Goal: Task Accomplishment & Management: Complete application form

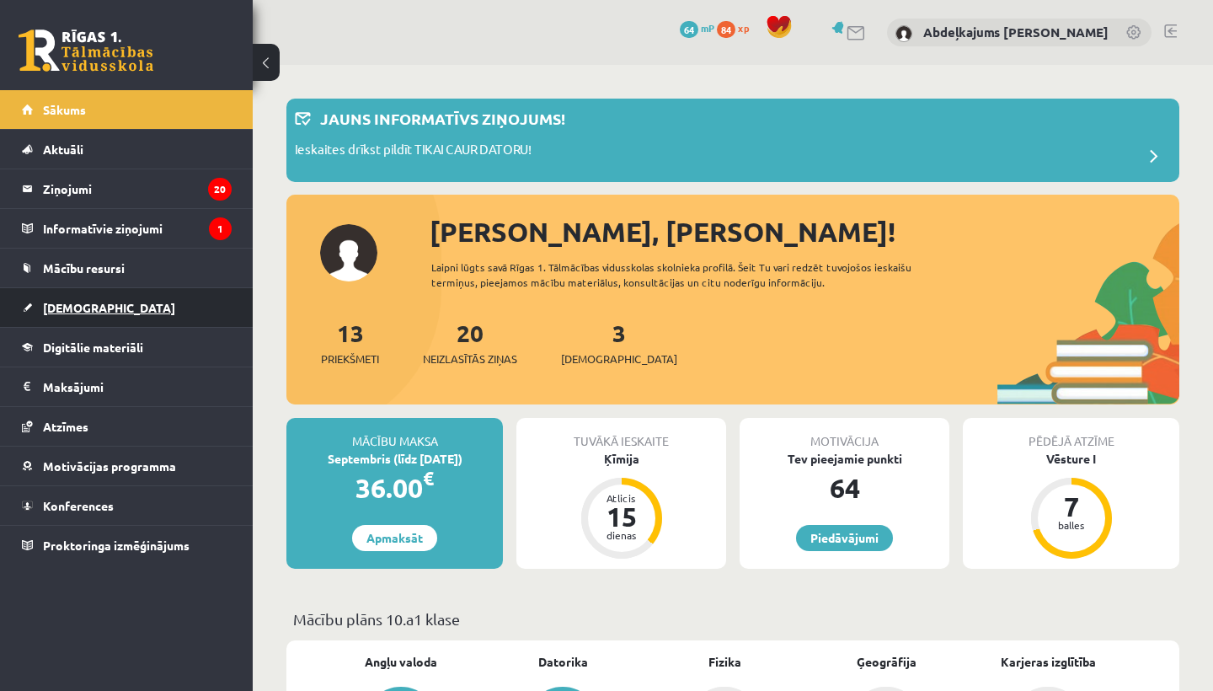
click at [121, 317] on link "[DEMOGRAPHIC_DATA]" at bounding box center [127, 307] width 210 height 39
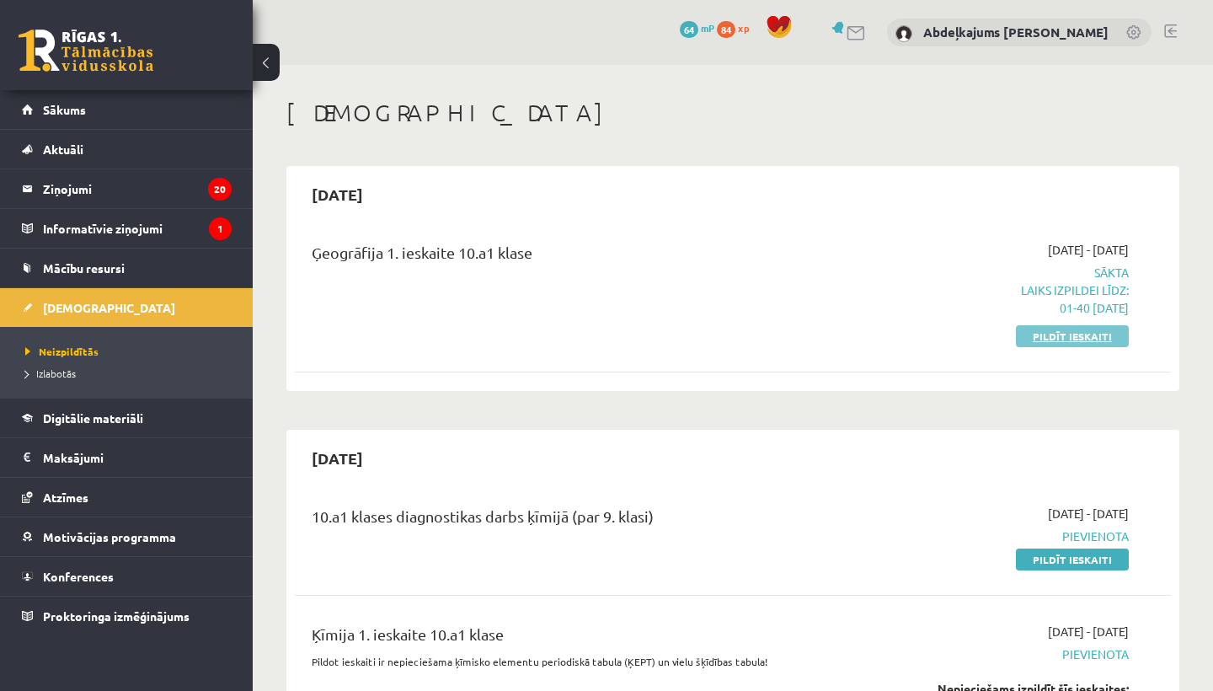
click at [1100, 335] on link "Pildīt ieskaiti" at bounding box center [1072, 336] width 113 height 22
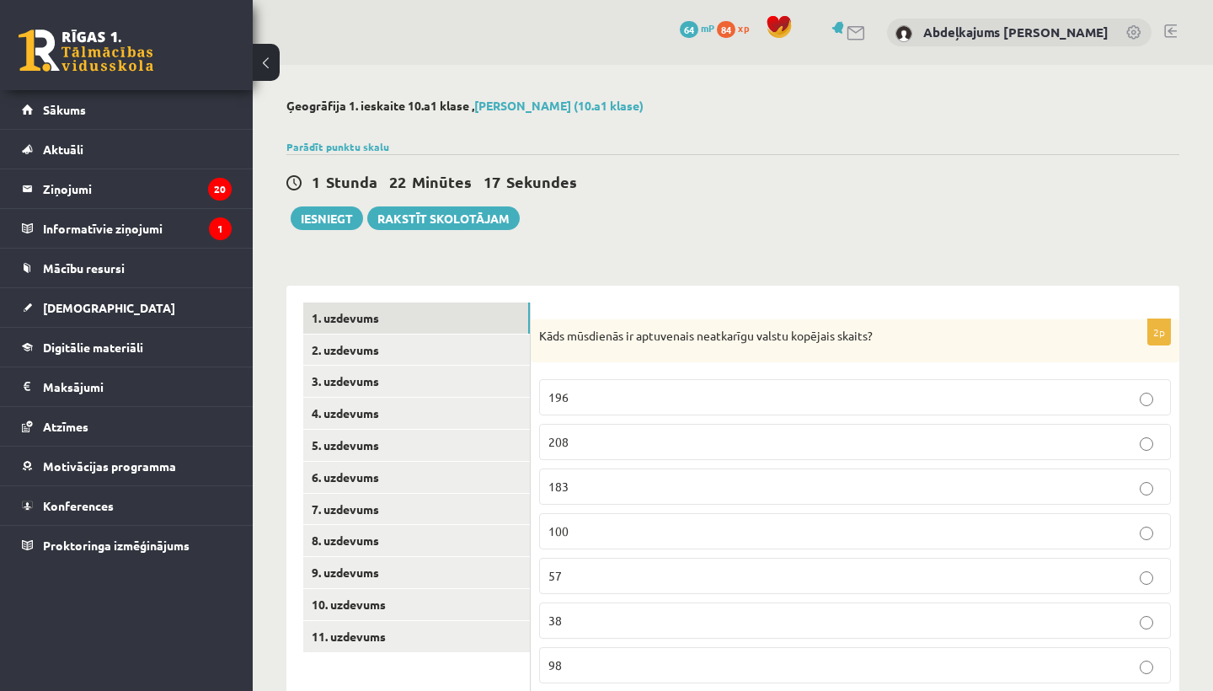
click at [645, 398] on p "196" at bounding box center [854, 397] width 613 height 18
click at [452, 343] on link "2. uzdevums" at bounding box center [416, 349] width 227 height 31
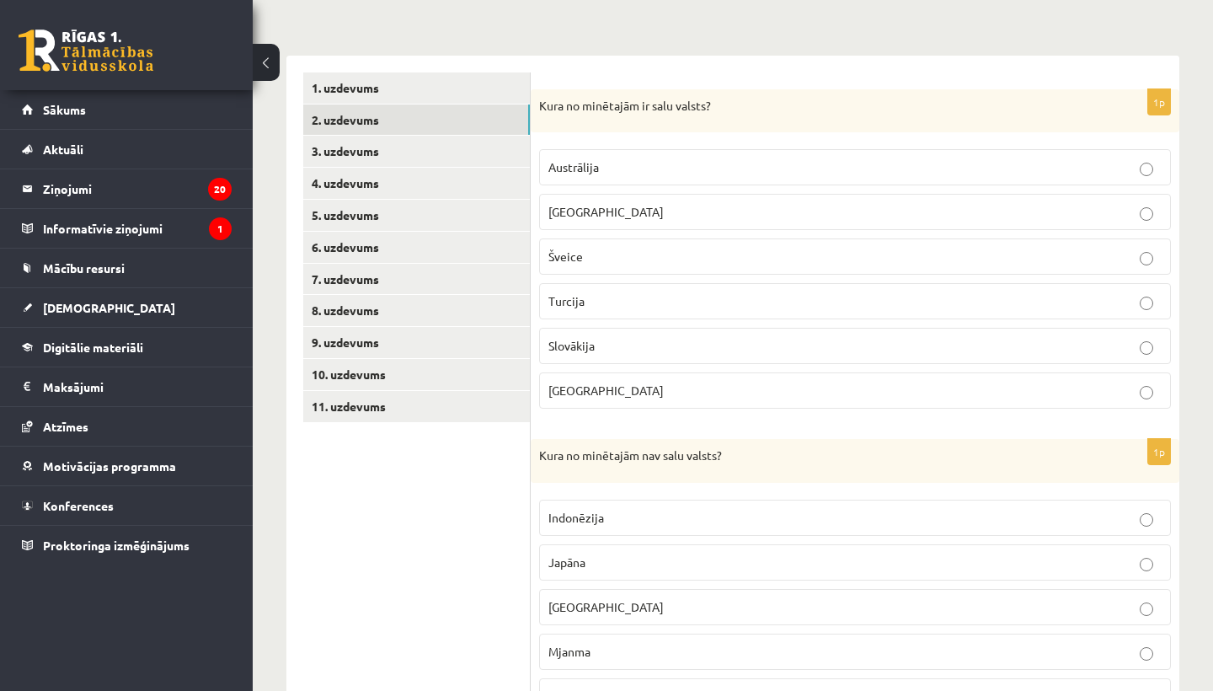
scroll to position [229, 0]
click at [668, 211] on p "[GEOGRAPHIC_DATA]" at bounding box center [854, 213] width 613 height 18
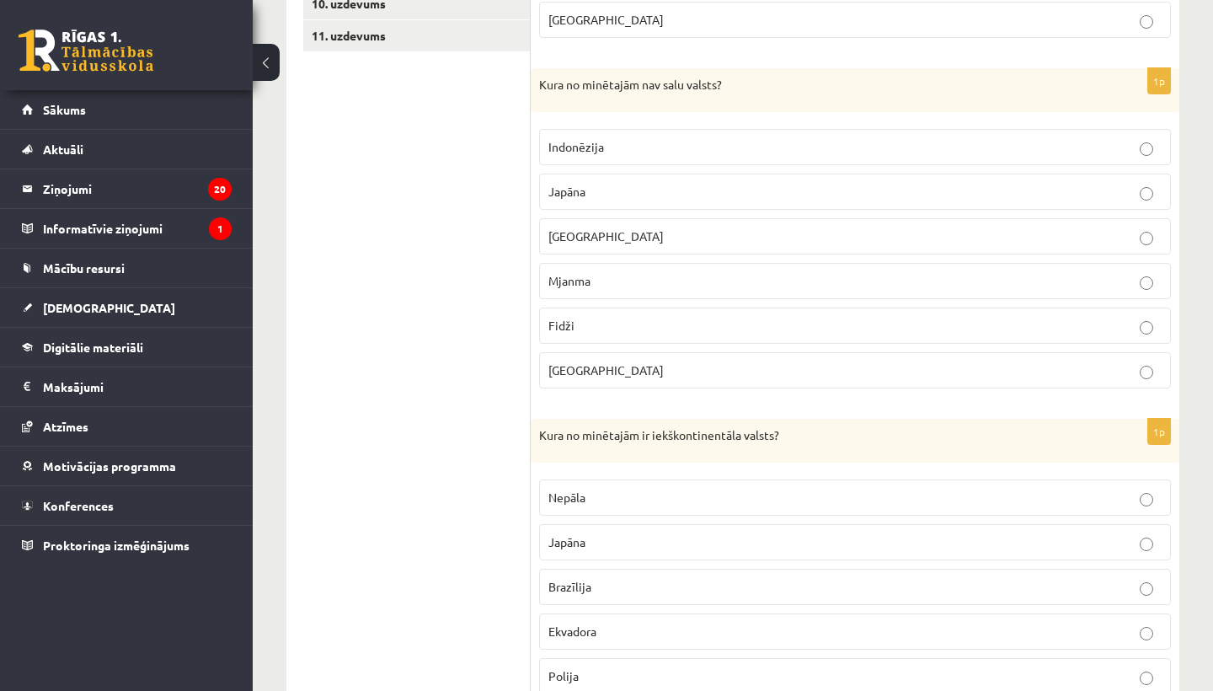
scroll to position [601, 0]
click at [616, 276] on p "Mjanma" at bounding box center [854, 281] width 613 height 18
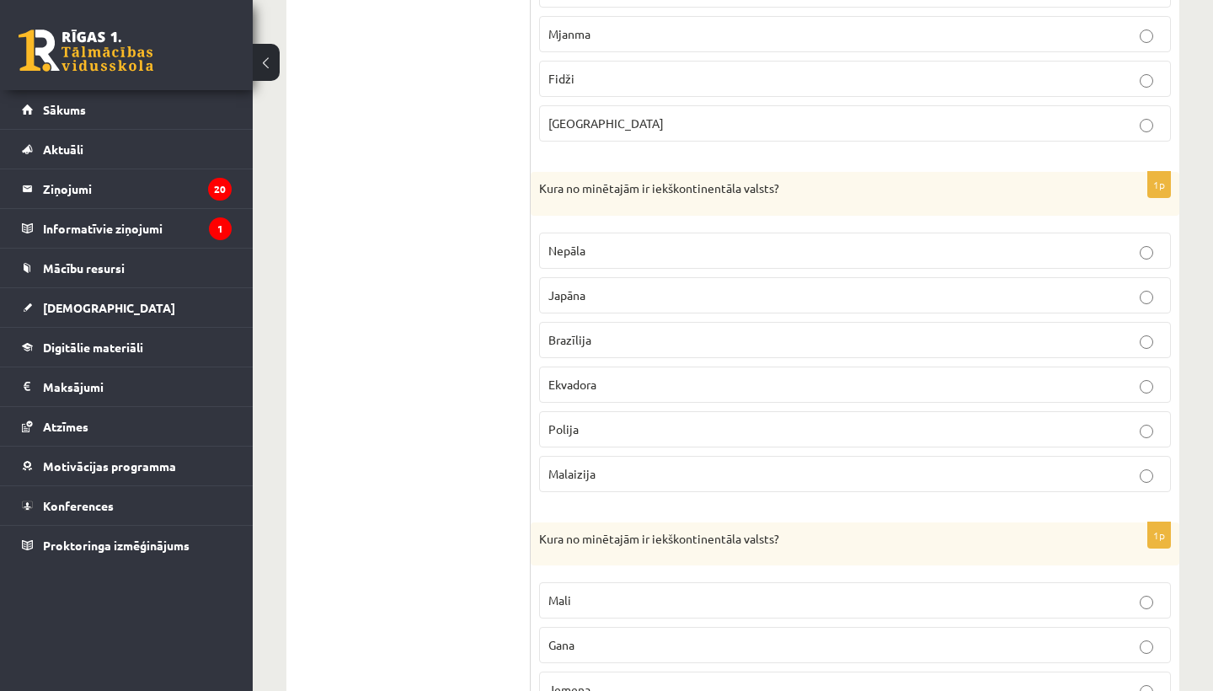
scroll to position [857, 0]
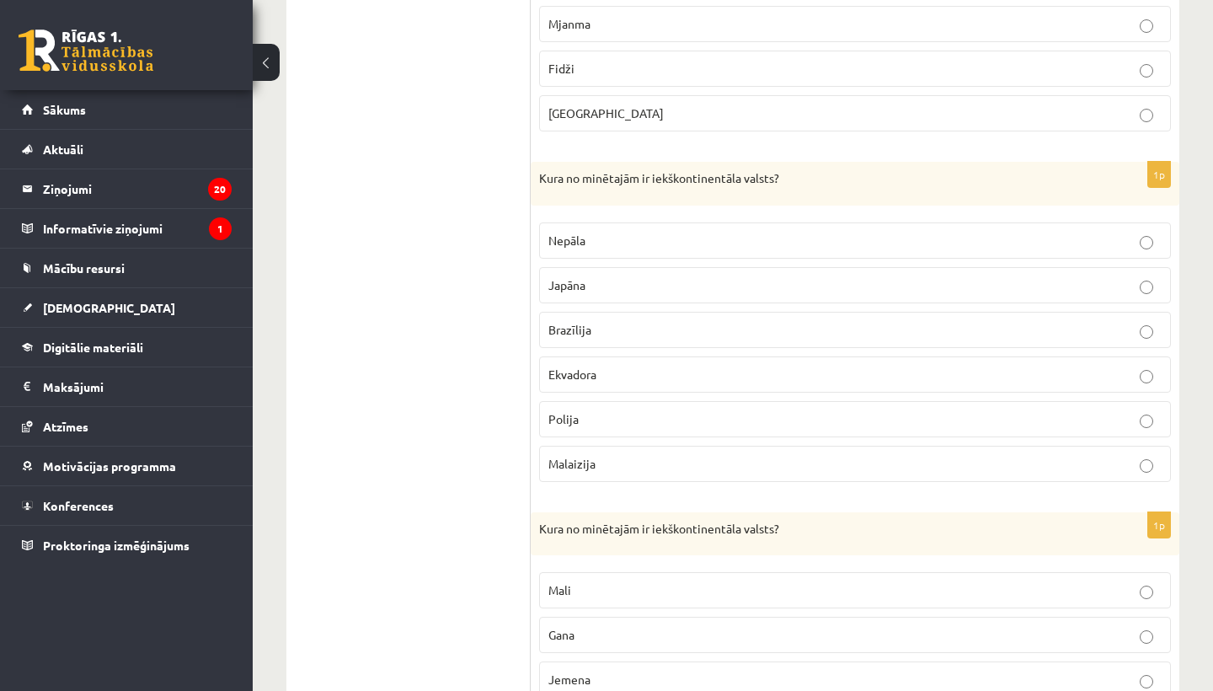
click at [581, 422] on p "Polija" at bounding box center [854, 419] width 613 height 18
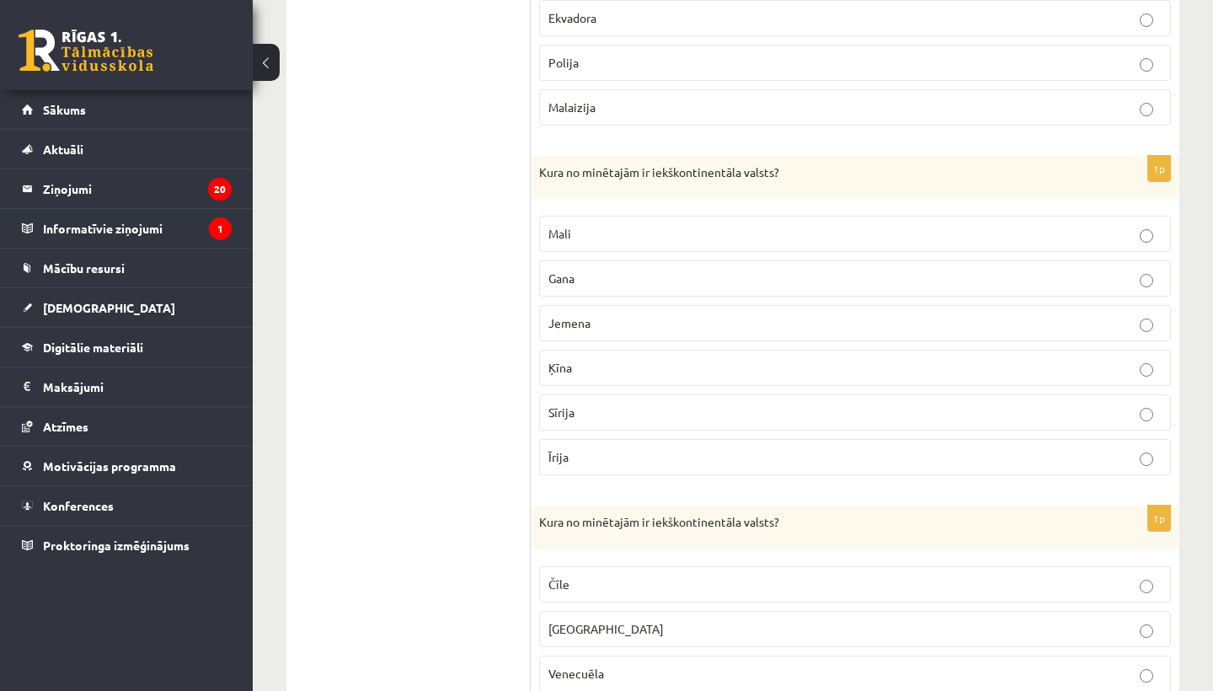
scroll to position [1217, 0]
click at [600, 222] on p "Mali" at bounding box center [854, 231] width 613 height 18
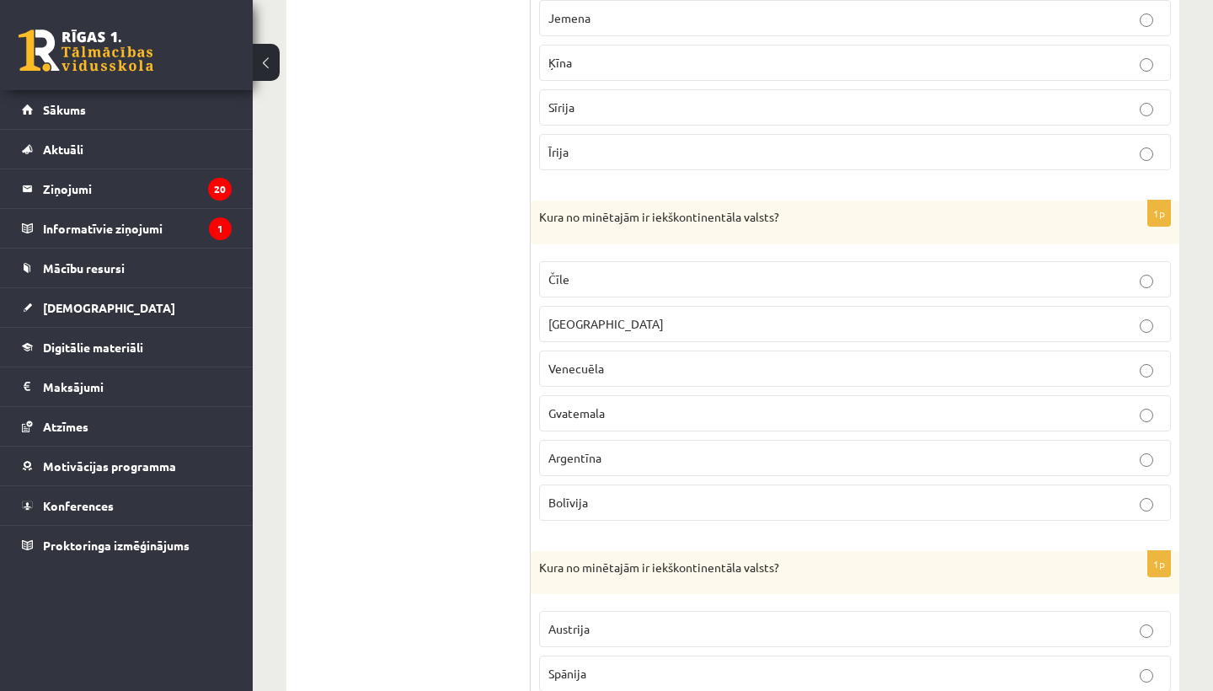
scroll to position [1533, 0]
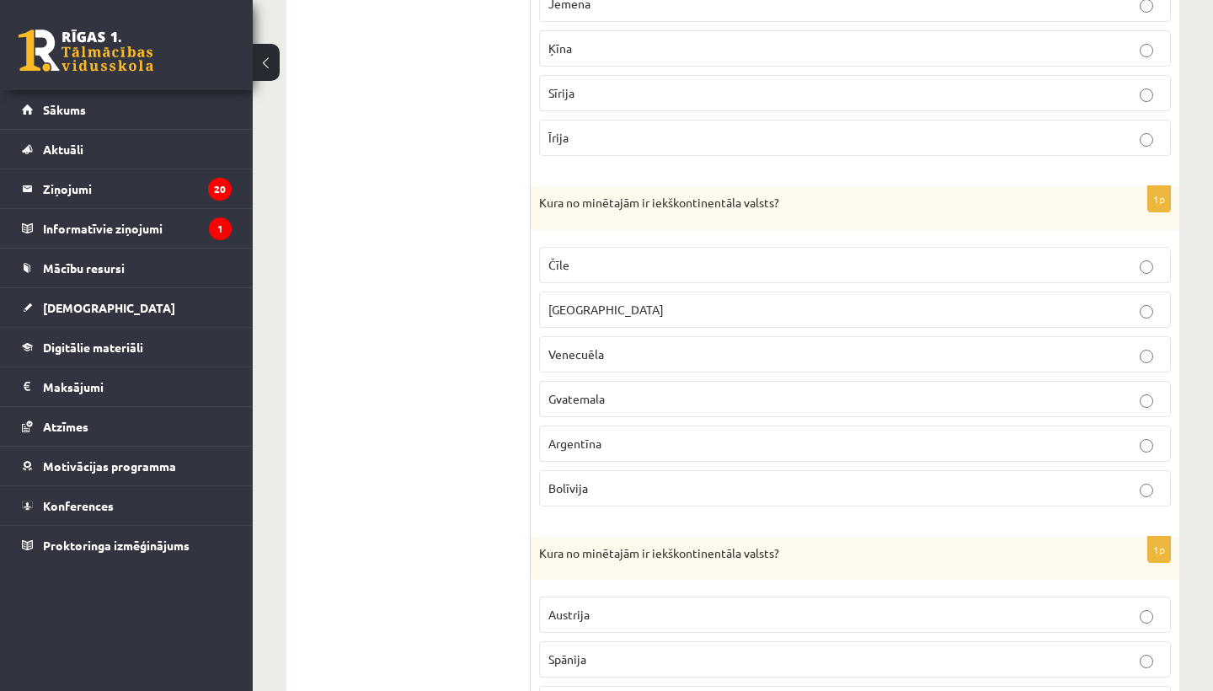
click at [612, 479] on p "Bolīvija" at bounding box center [854, 488] width 613 height 18
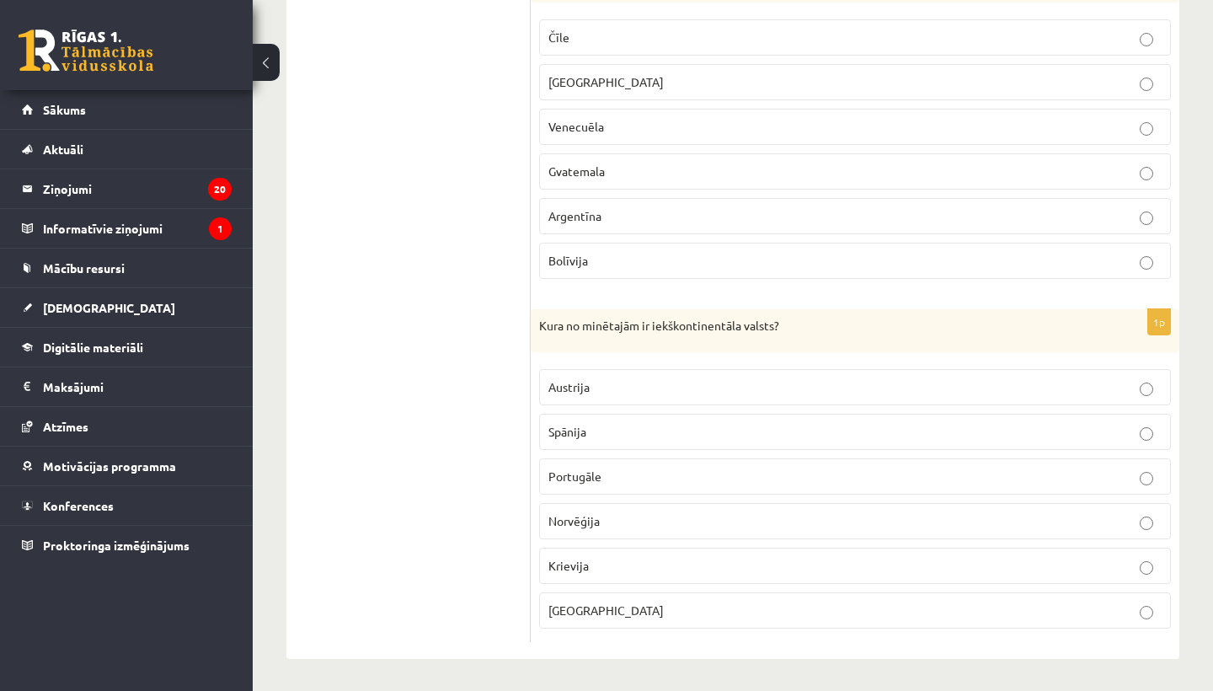
scroll to position [1760, 0]
click at [598, 382] on p "Austrija" at bounding box center [854, 388] width 613 height 18
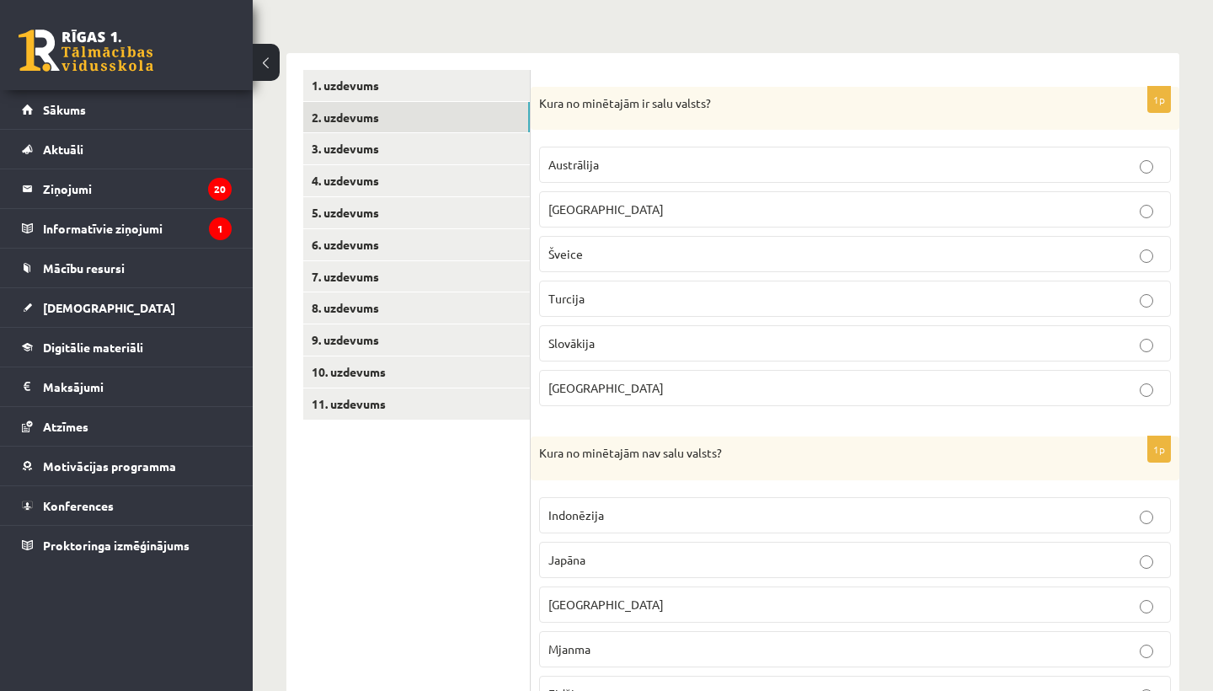
scroll to position [231, 0]
click at [321, 145] on link "3. uzdevums" at bounding box center [416, 150] width 227 height 31
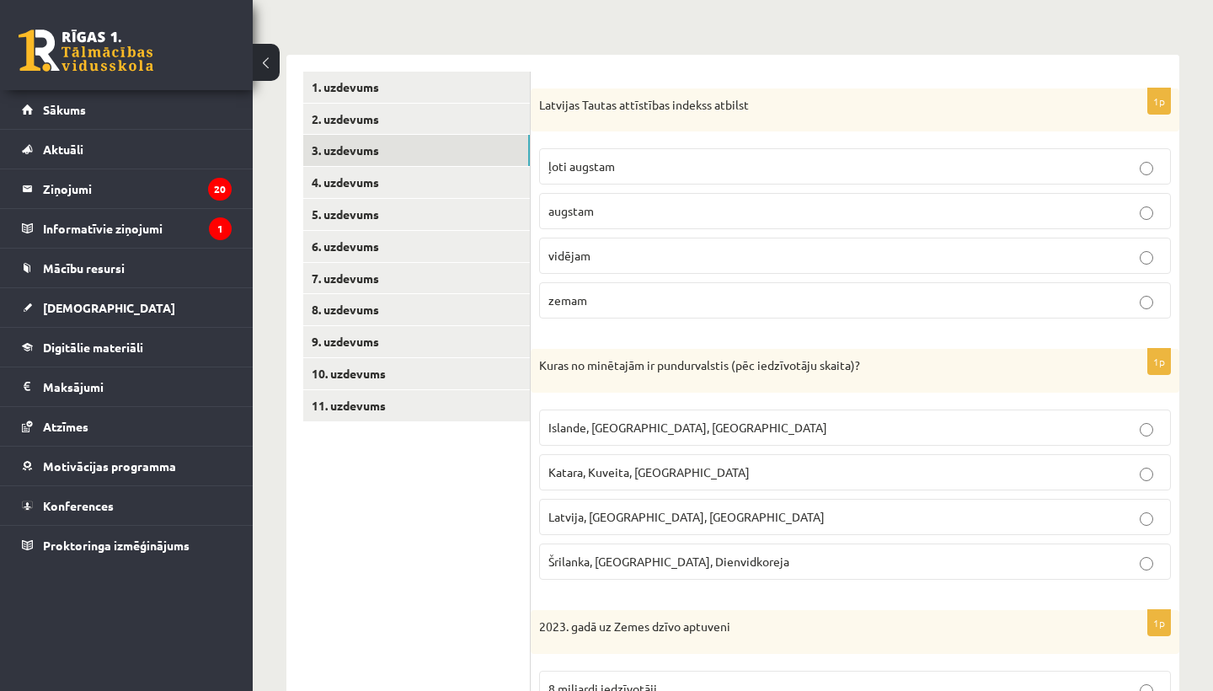
click at [606, 179] on label "ļoti augstam" at bounding box center [855, 166] width 632 height 36
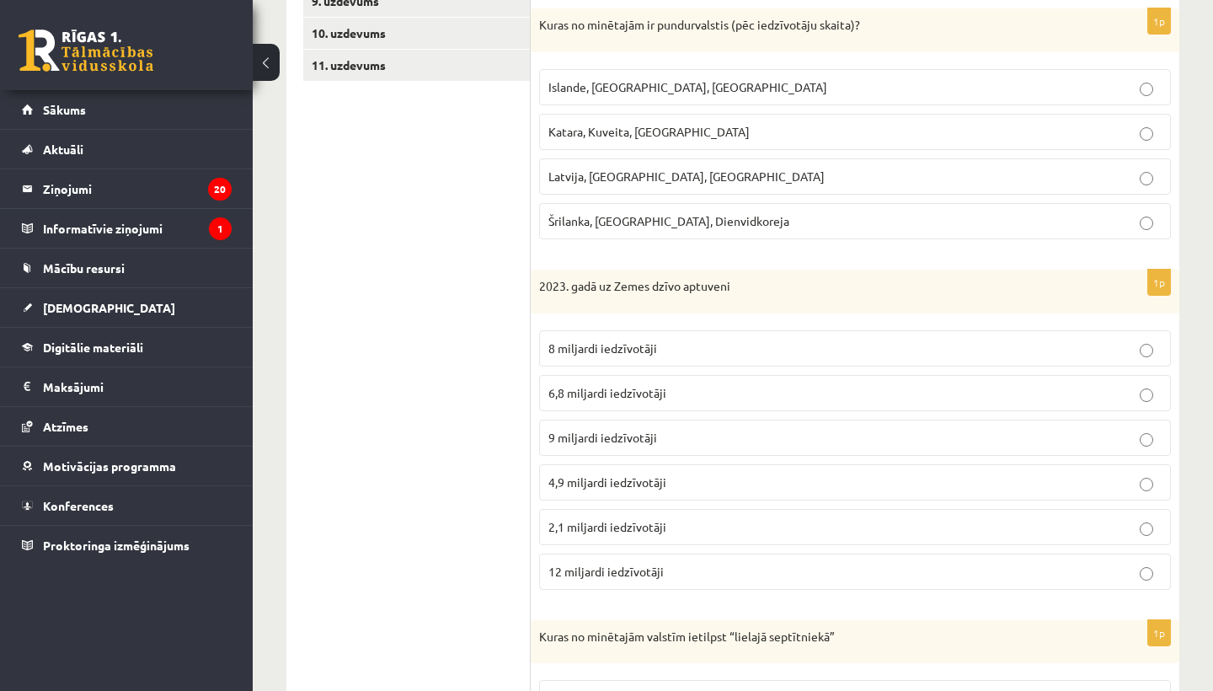
scroll to position [571, 0]
click at [666, 87] on span "Islande, Malta, Surinama" at bounding box center [687, 86] width 279 height 15
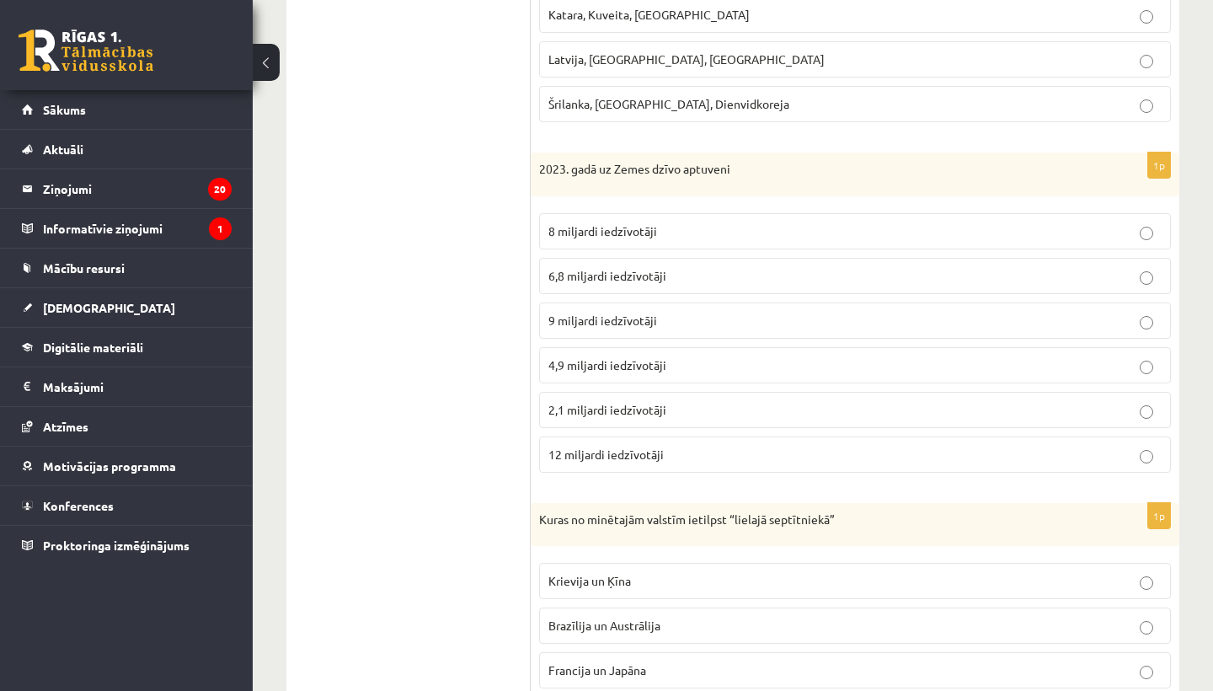
scroll to position [692, 0]
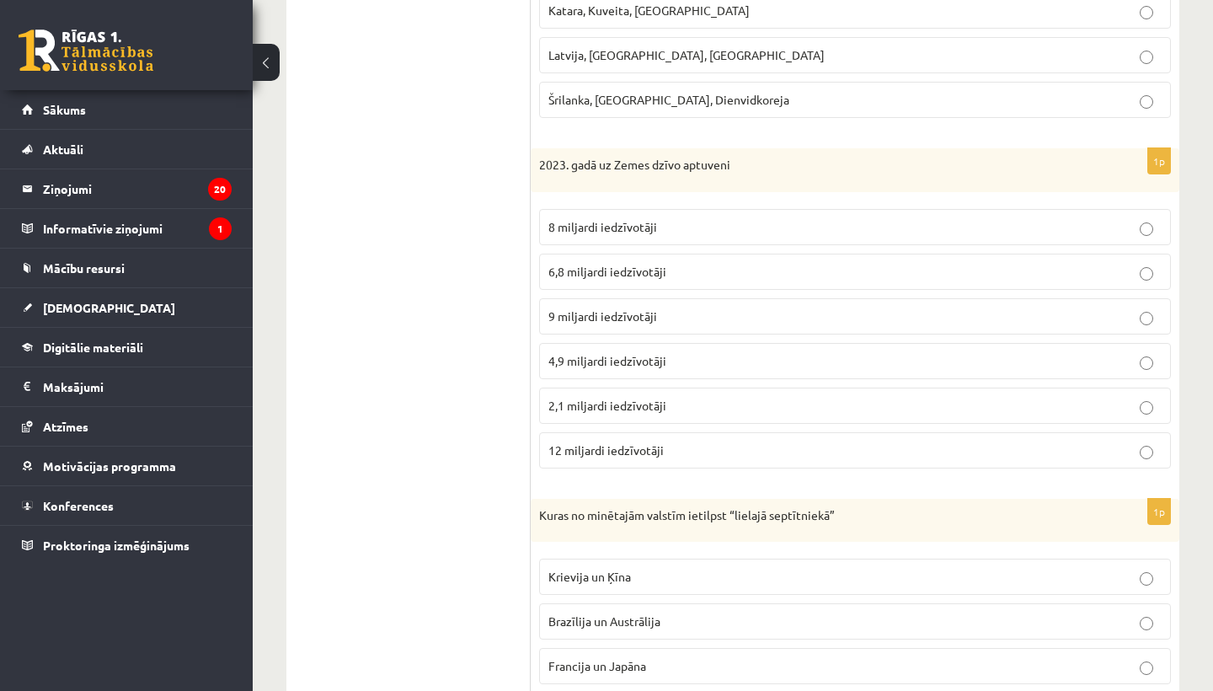
click at [666, 229] on p "8 miljardi iedzīvotāji" at bounding box center [854, 227] width 613 height 18
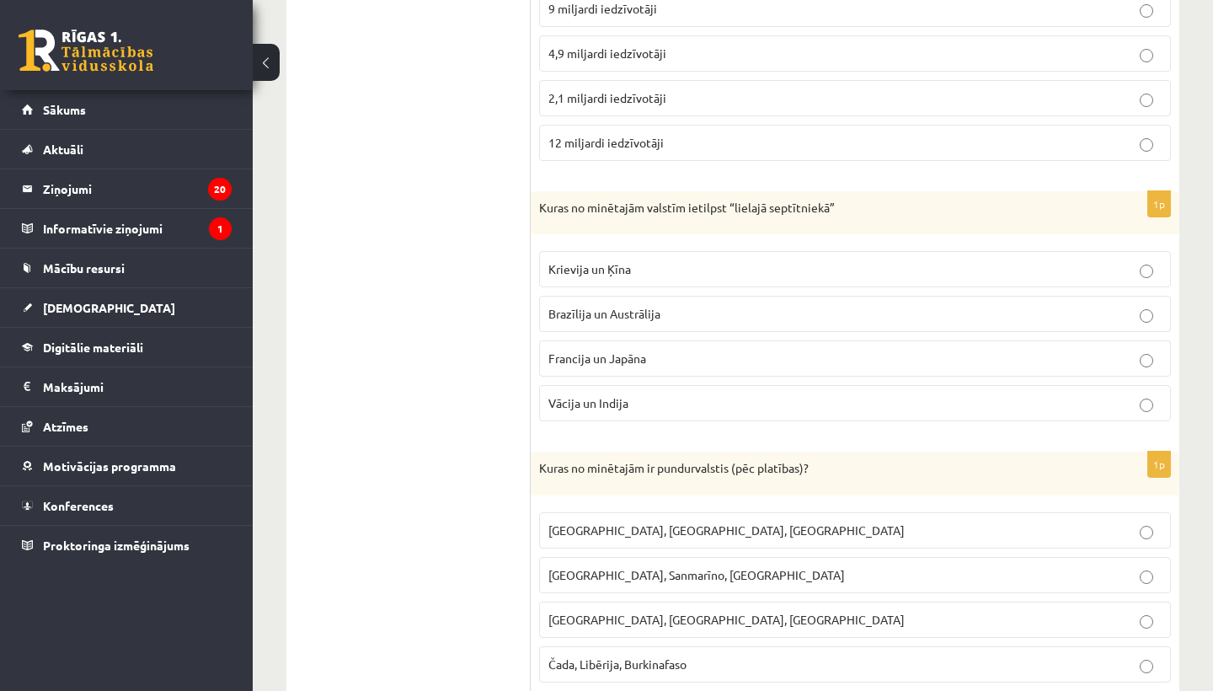
scroll to position [1007, 0]
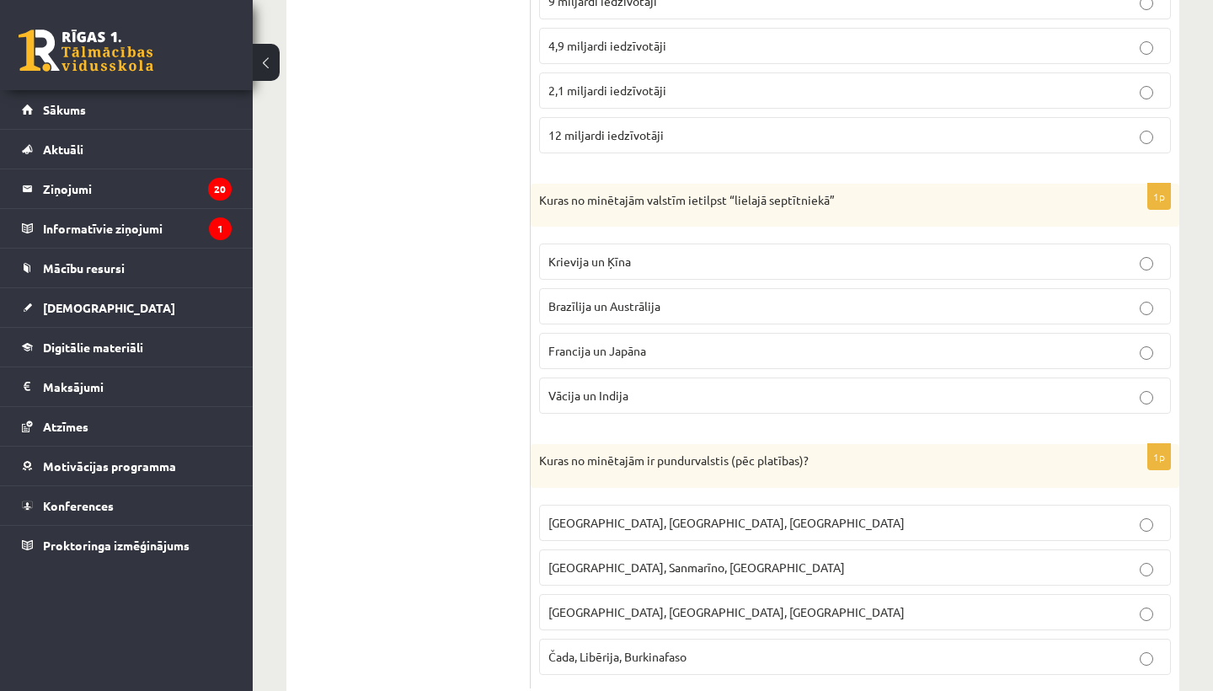
click at [612, 345] on span "Francija un Japāna" at bounding box center [597, 350] width 98 height 15
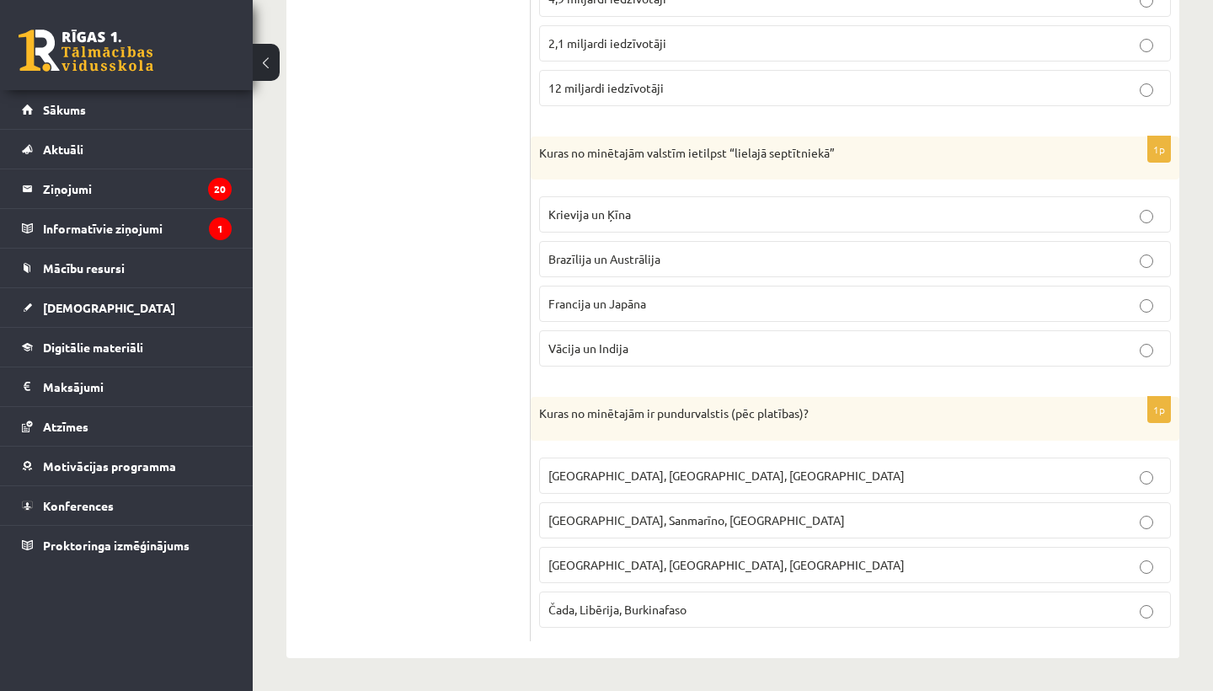
scroll to position [1053, 0]
click at [616, 515] on span "Monako, Sanmarīno, Luksemburga" at bounding box center [696, 521] width 296 height 15
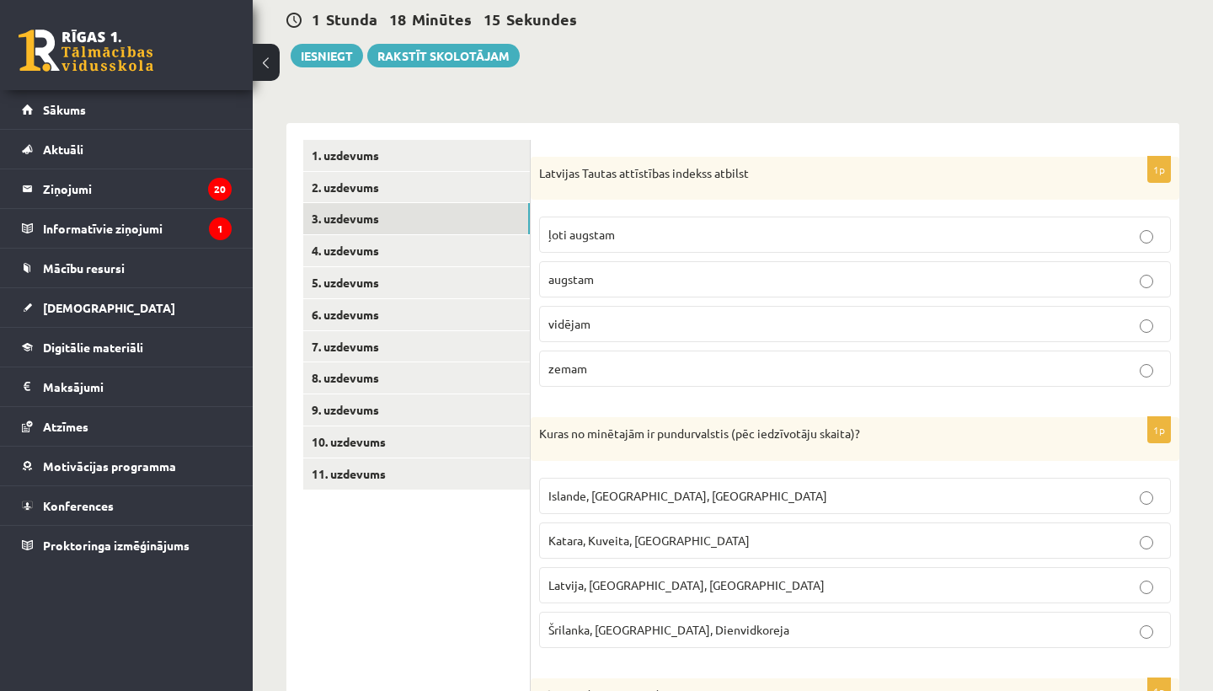
scroll to position [163, 0]
click at [375, 259] on link "4. uzdevums" at bounding box center [416, 250] width 227 height 31
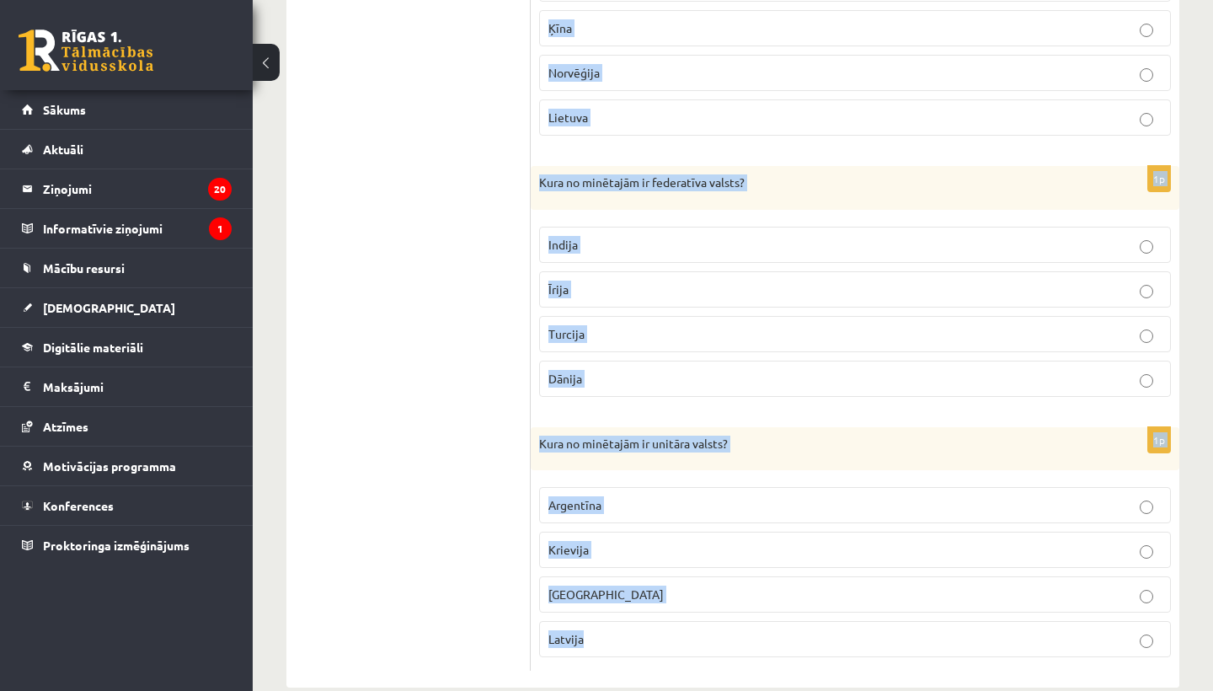
scroll to position [703, 0]
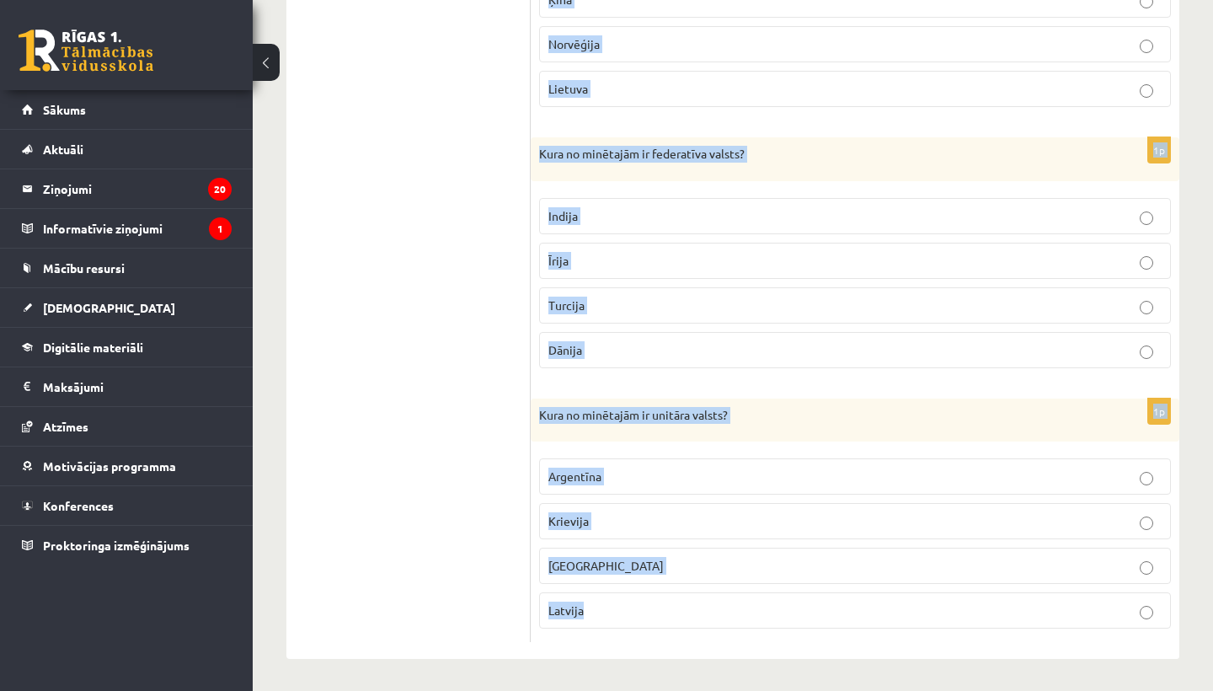
drag, startPoint x: 541, startPoint y: 124, endPoint x: 627, endPoint y: 609, distance: 492.7
click at [627, 609] on form "1p Kura no minētajām ir unitāra valsts? ASV Kanāda Austrālija Francija 1p Kura …" at bounding box center [854, 120] width 615 height 1043
click at [608, 411] on p "Kura no minētajām ir unitāra valsts?" at bounding box center [812, 415] width 547 height 17
drag, startPoint x: 535, startPoint y: 330, endPoint x: 638, endPoint y: 610, distance: 298.2
click at [638, 610] on form "1p Kura no minētajām ir unitāra valsts? ASV Kanāda Austrālija Francija 1p Kura …" at bounding box center [854, 120] width 615 height 1043
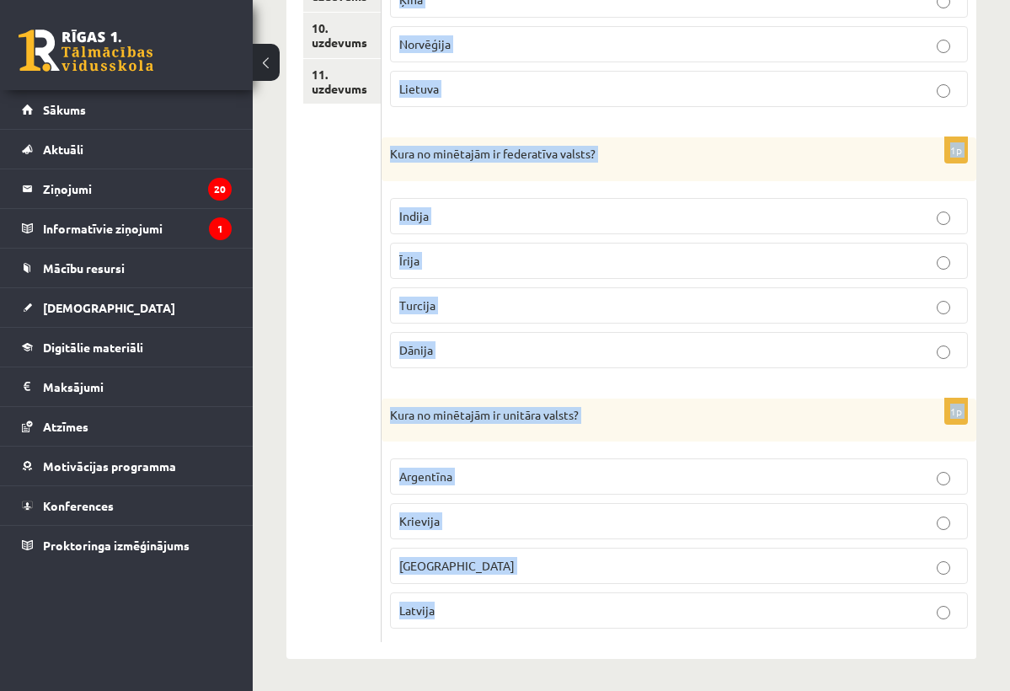
drag, startPoint x: 393, startPoint y: 174, endPoint x: 780, endPoint y: 686, distance: 642.2
click at [781, 686] on div "Ģeogrāfija 1. ieskaite 10.a1 klase , Abdeļkajums Kosarevs (10.a1 klase) Parādīt…" at bounding box center [631, 27] width 757 height 1331
copy form "Kura no minētajām ir unitāra valsts? ASV Kanāda Austrālija Francija 1p Kura no …"
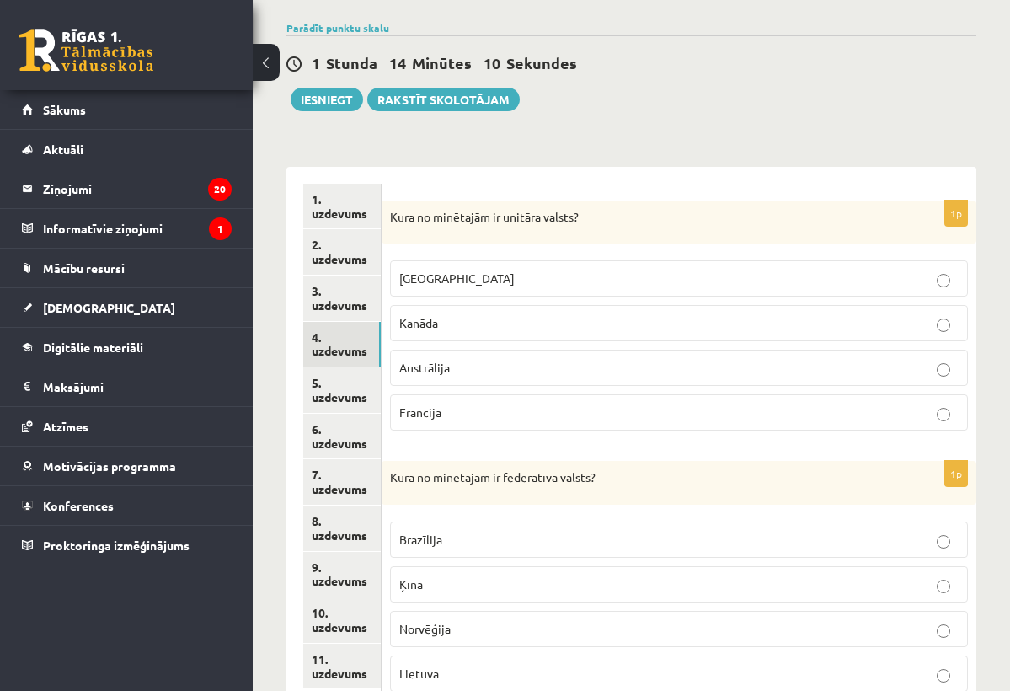
scroll to position [118, 0]
click at [448, 409] on p "Francija" at bounding box center [678, 413] width 559 height 18
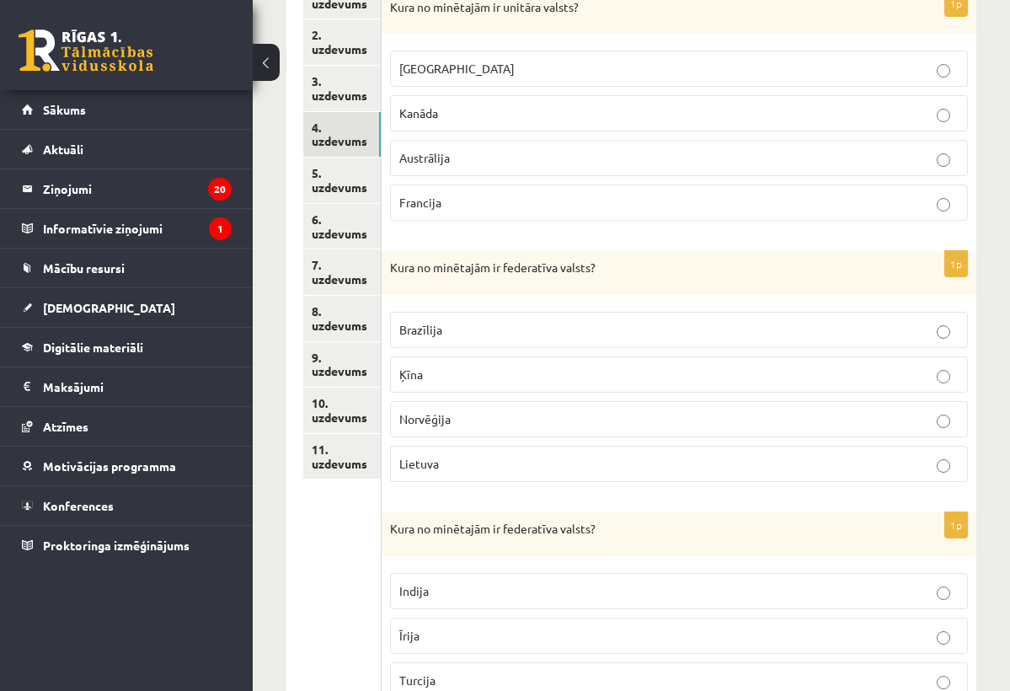
scroll to position [338, 0]
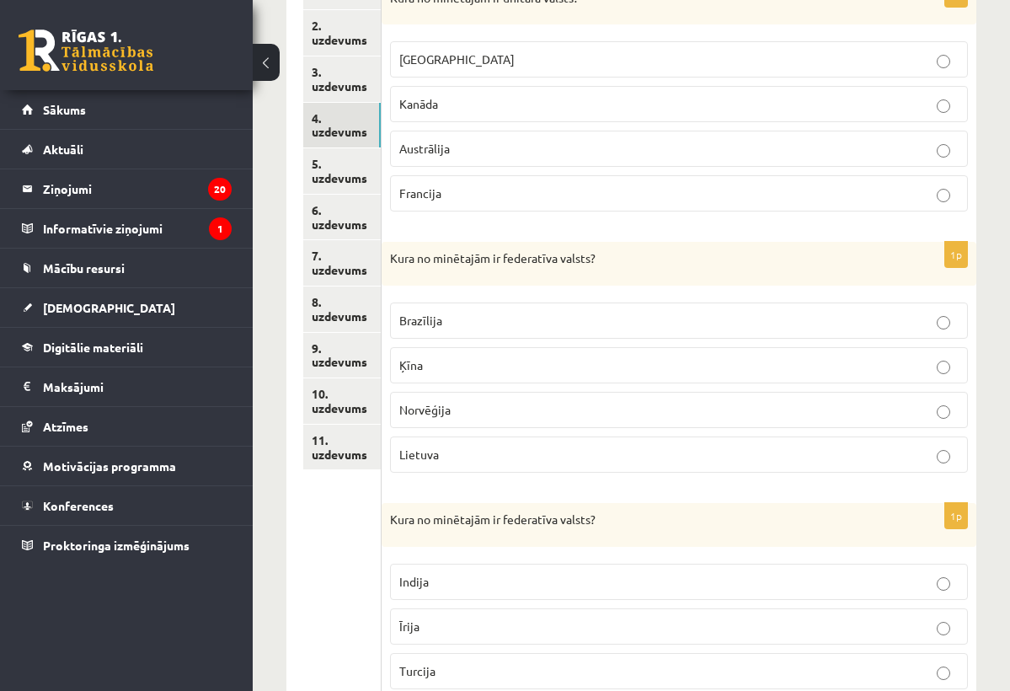
click at [587, 327] on p "Brazīlija" at bounding box center [678, 321] width 559 height 18
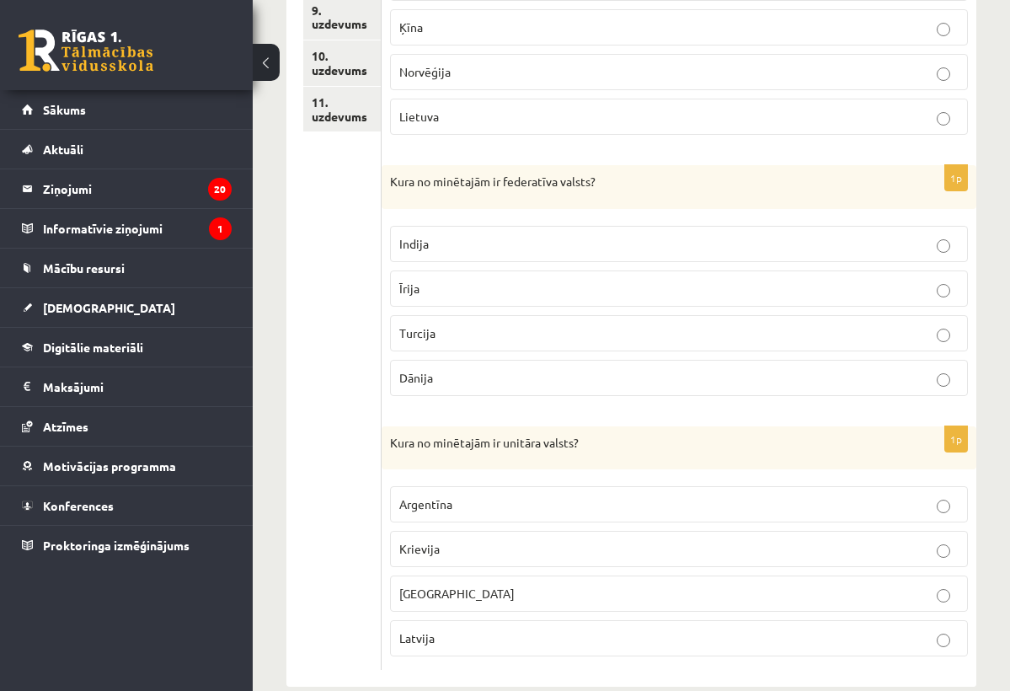
scroll to position [675, 0]
click at [483, 236] on p "Indija" at bounding box center [678, 245] width 559 height 18
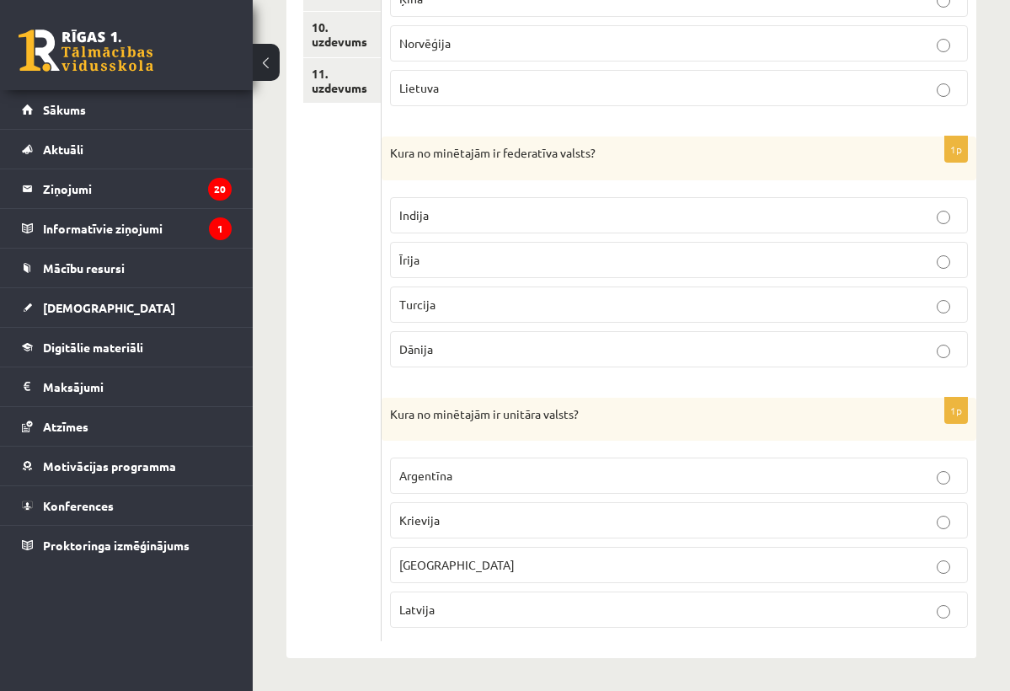
scroll to position [703, 0]
click at [487, 606] on p "Latvija" at bounding box center [678, 610] width 559 height 18
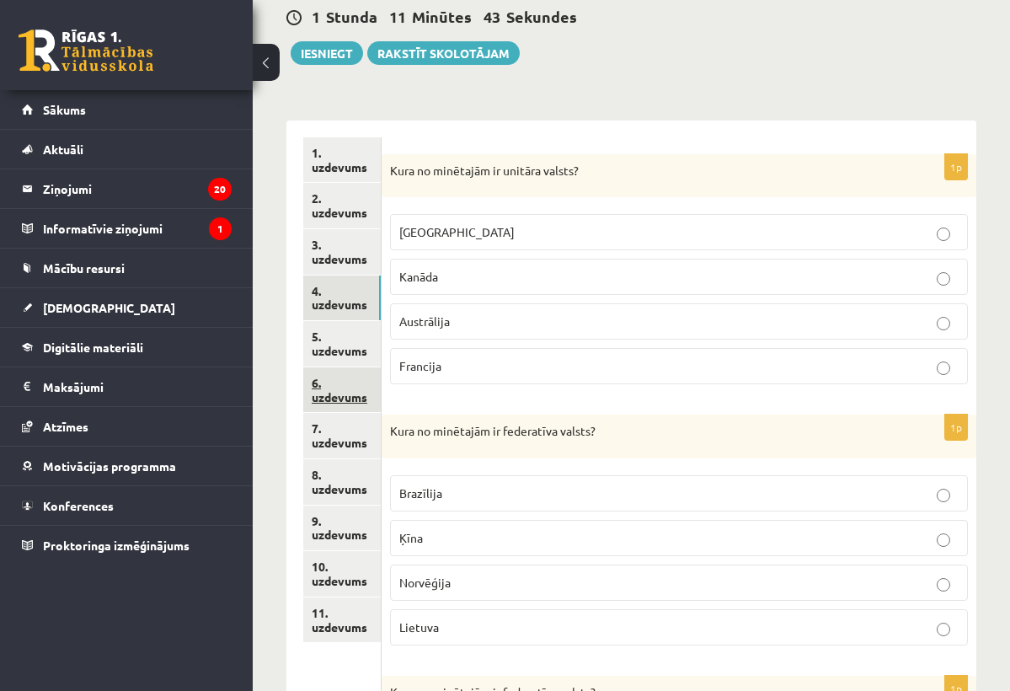
scroll to position [165, 0]
click at [344, 333] on link "5. uzdevums" at bounding box center [341, 343] width 77 height 45
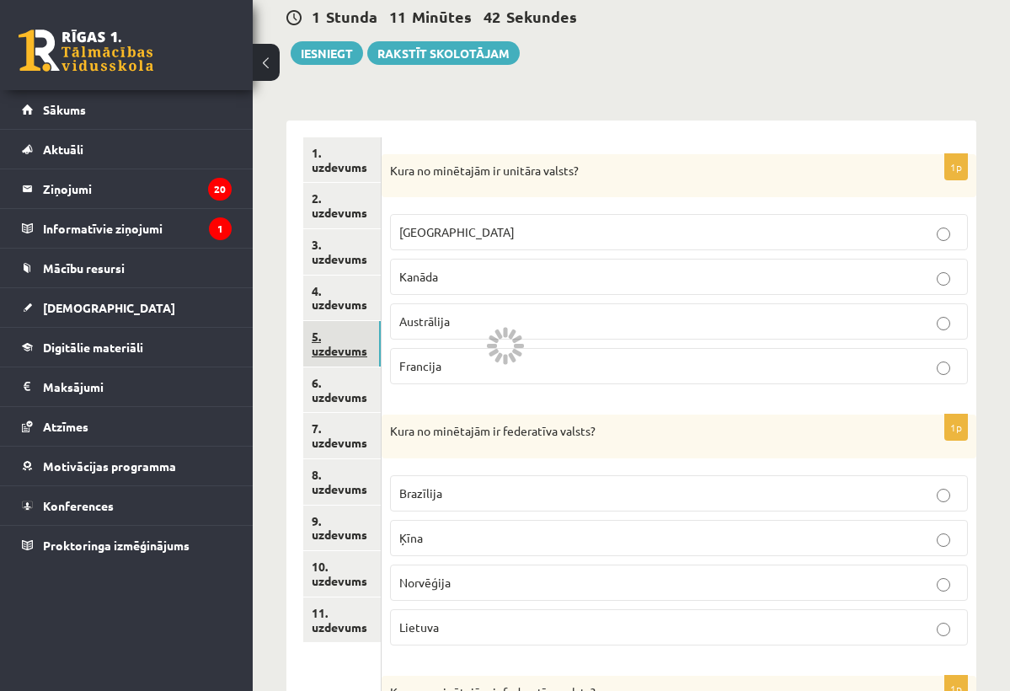
scroll to position [153, 0]
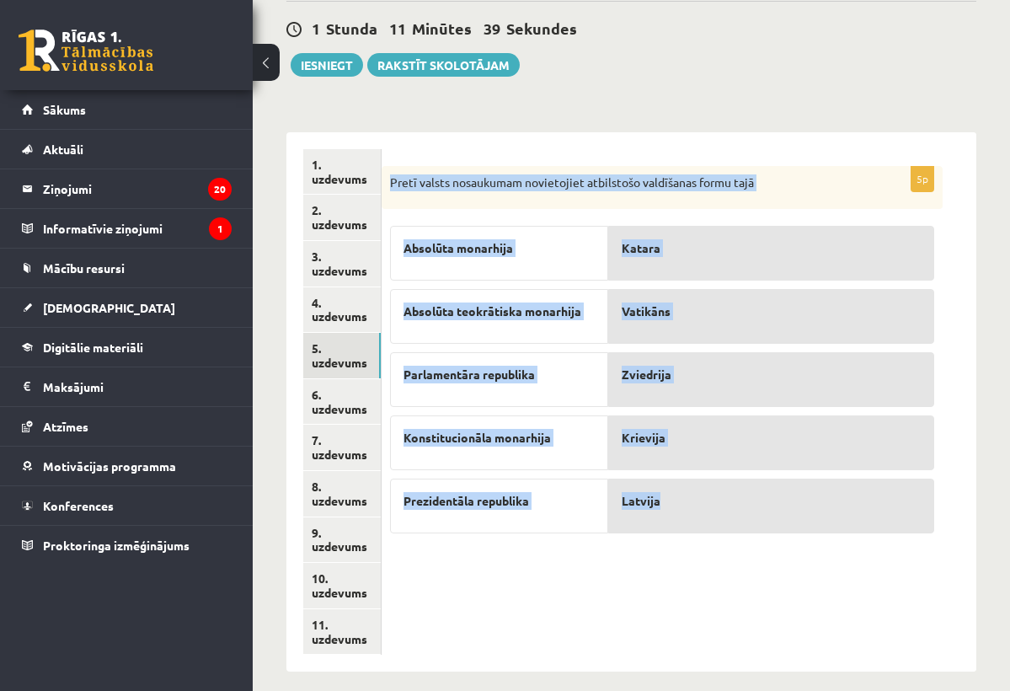
drag, startPoint x: 392, startPoint y: 182, endPoint x: 718, endPoint y: 519, distance: 469.4
click at [718, 519] on div "5p Pretī valsts nosaukumam novietojiet atbilstošo valdīšanas formu tajā Absolūt…" at bounding box center [662, 354] width 561 height 377
copy div "Pretī valsts nosaukumam novietojiet atbilstošo valdīšanas formu tajā Absolūta m…"
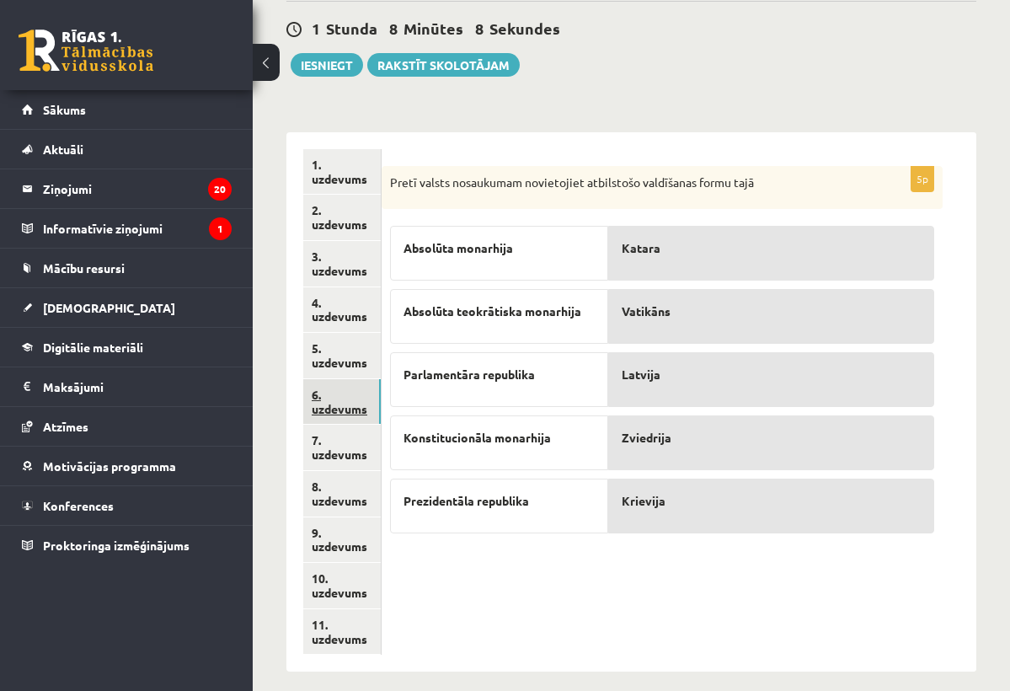
click at [357, 397] on link "6. uzdevums" at bounding box center [341, 401] width 77 height 45
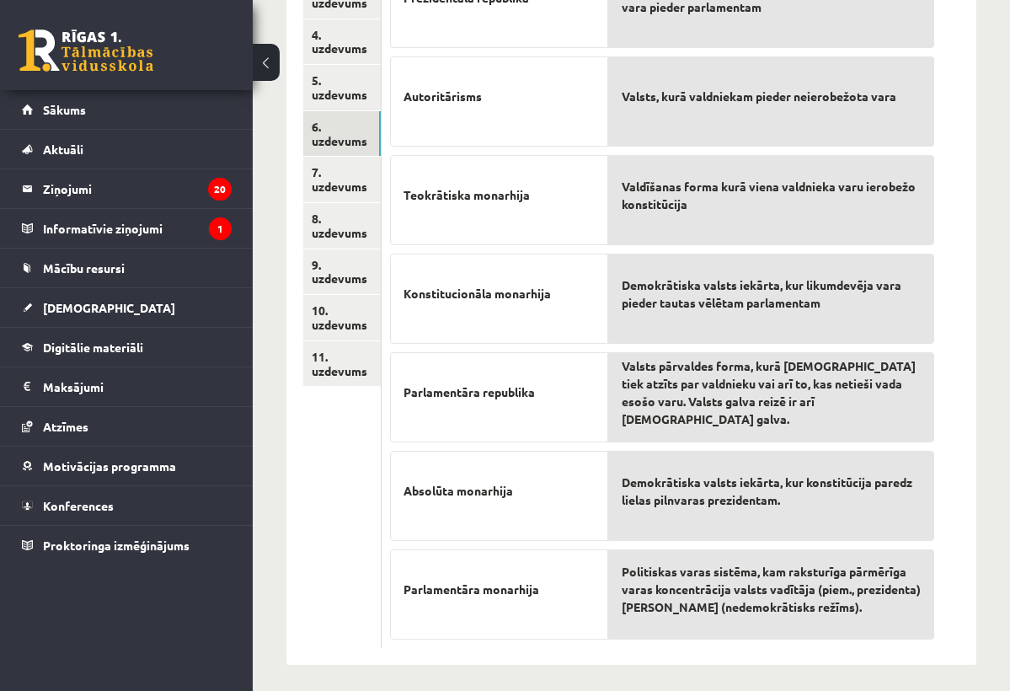
scroll to position [429, 0]
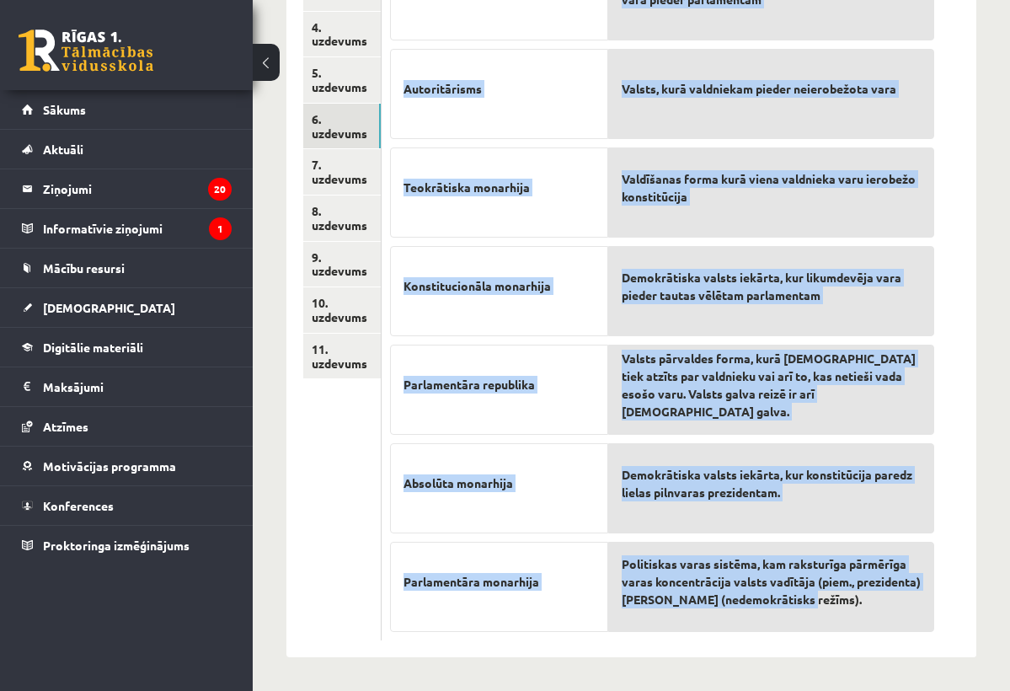
drag, startPoint x: 391, startPoint y: 184, endPoint x: 894, endPoint y: 609, distance: 658.6
click at [894, 609] on div "7p Pretim skaidrojumam novieto atbilstošo terminu! Prezidentāla republika Autor…" at bounding box center [662, 266] width 561 height 750
copy div "Pretim skaidrojumam novieto atbilstošo terminu! Prezidentāla republika Autoritā…"
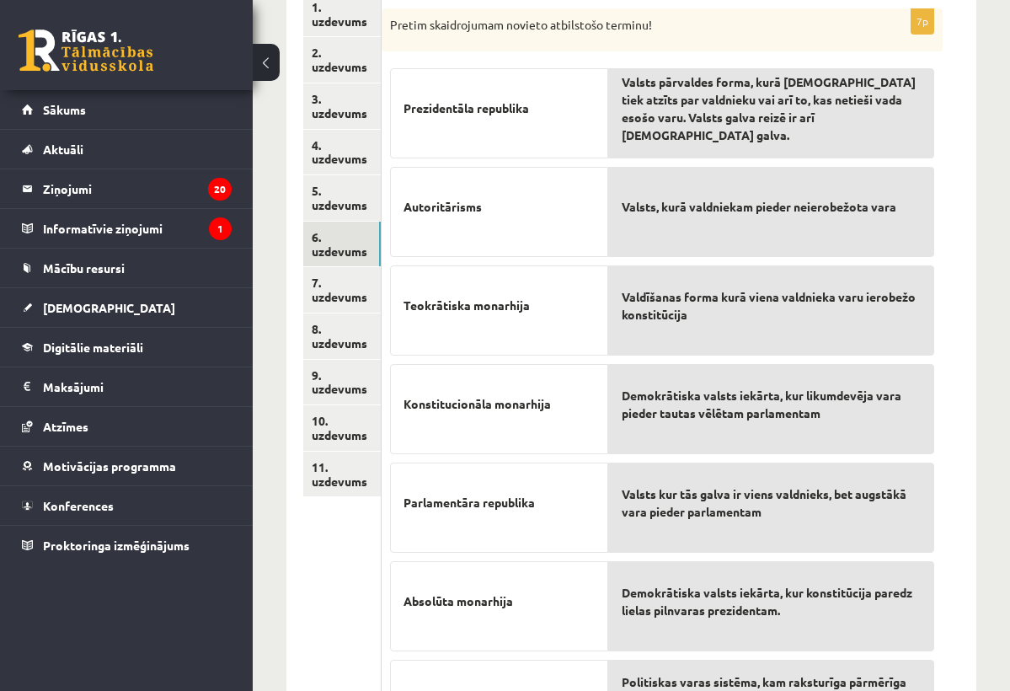
scroll to position [307, 0]
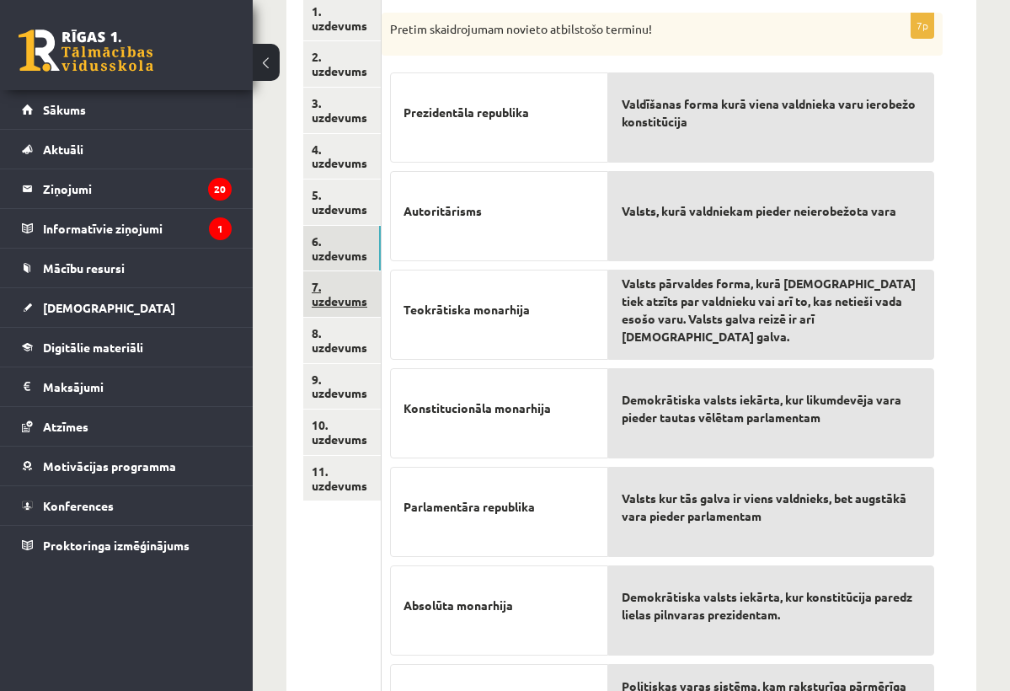
click at [353, 271] on link "7. uzdevums" at bounding box center [341, 293] width 77 height 45
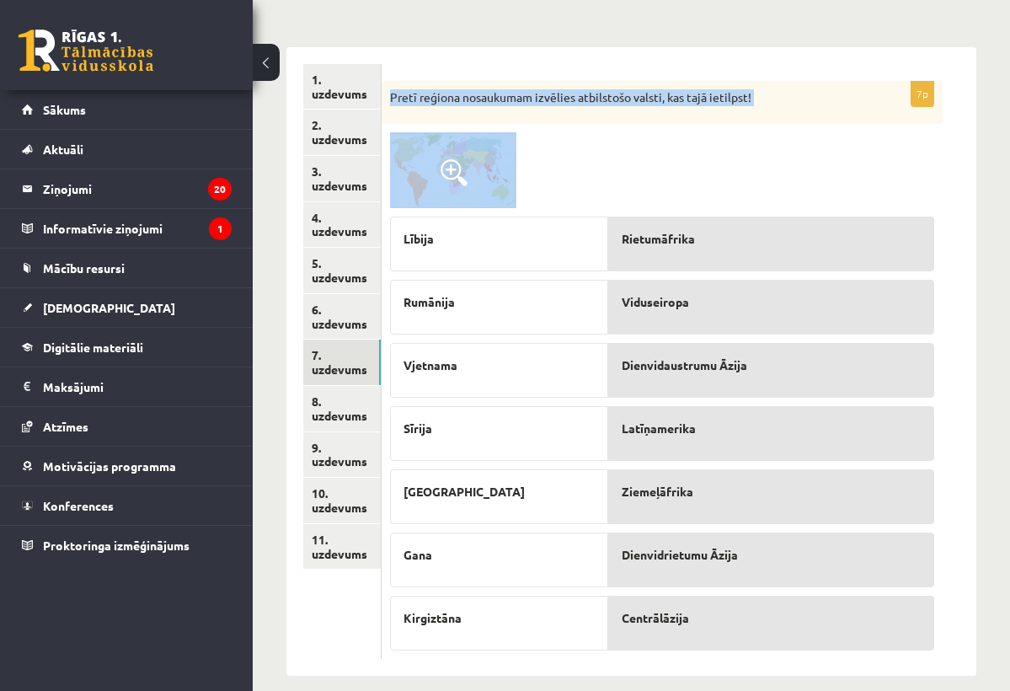
scroll to position [257, 0]
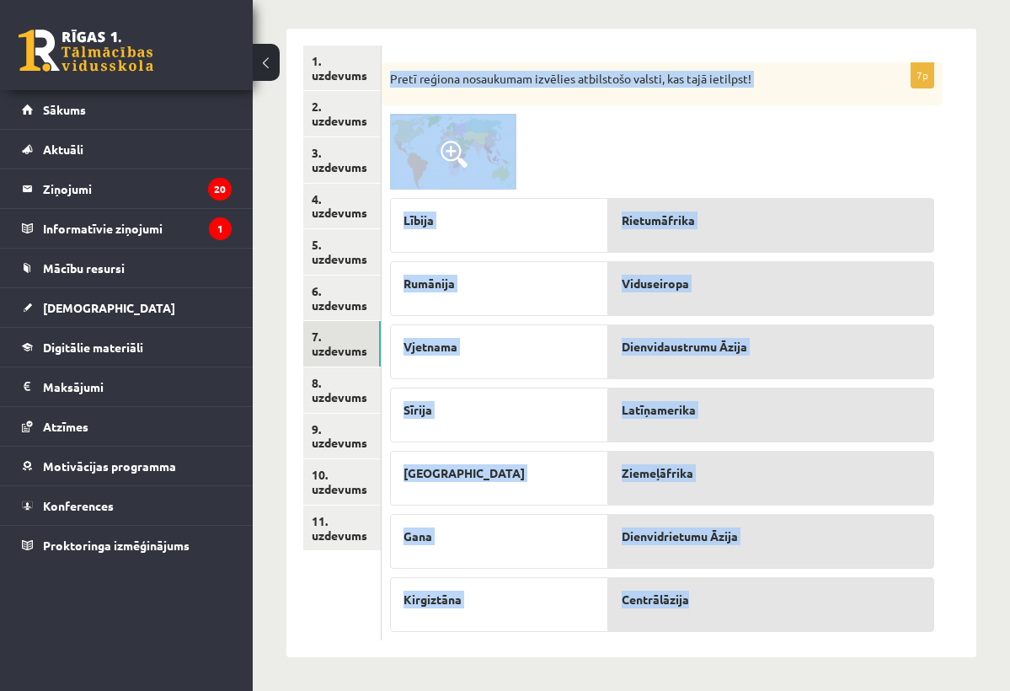
drag, startPoint x: 393, startPoint y: 133, endPoint x: 793, endPoint y: 590, distance: 608.2
click at [793, 590] on div "7p Pretī reģiona nosaukumam izvēlies atbilstošo valsti, kas tajā ietilpst! Lībi…" at bounding box center [662, 351] width 561 height 578
copy div "Pretī reģiona nosaukumam izvēlies atbilstošo valsti, kas tajā ietilpst! Lībija …"
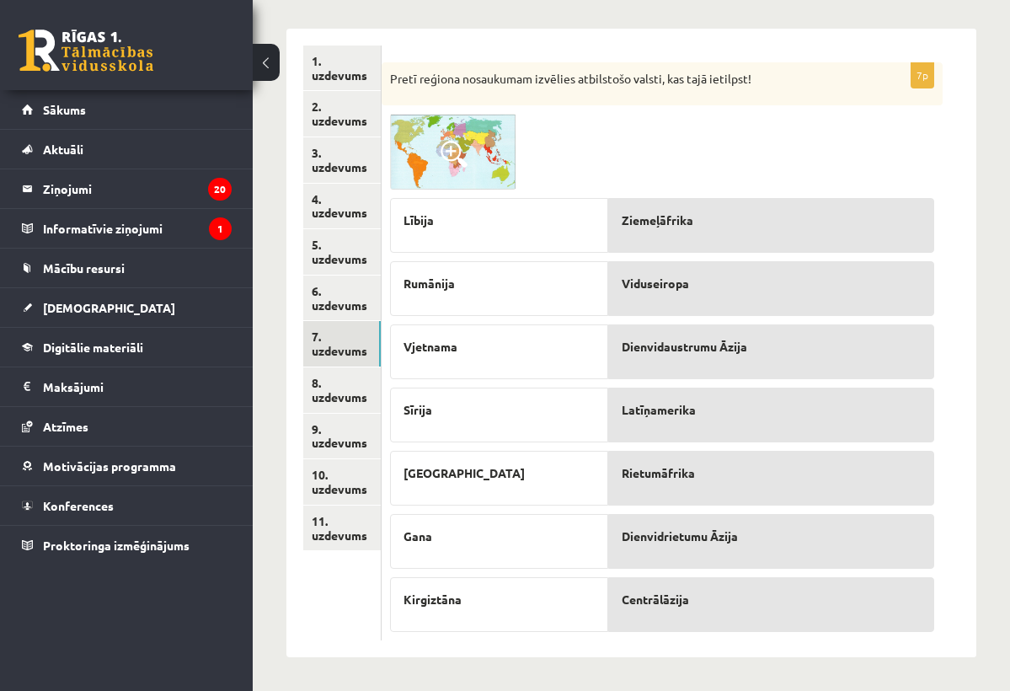
click at [459, 139] on img at bounding box center [453, 152] width 126 height 76
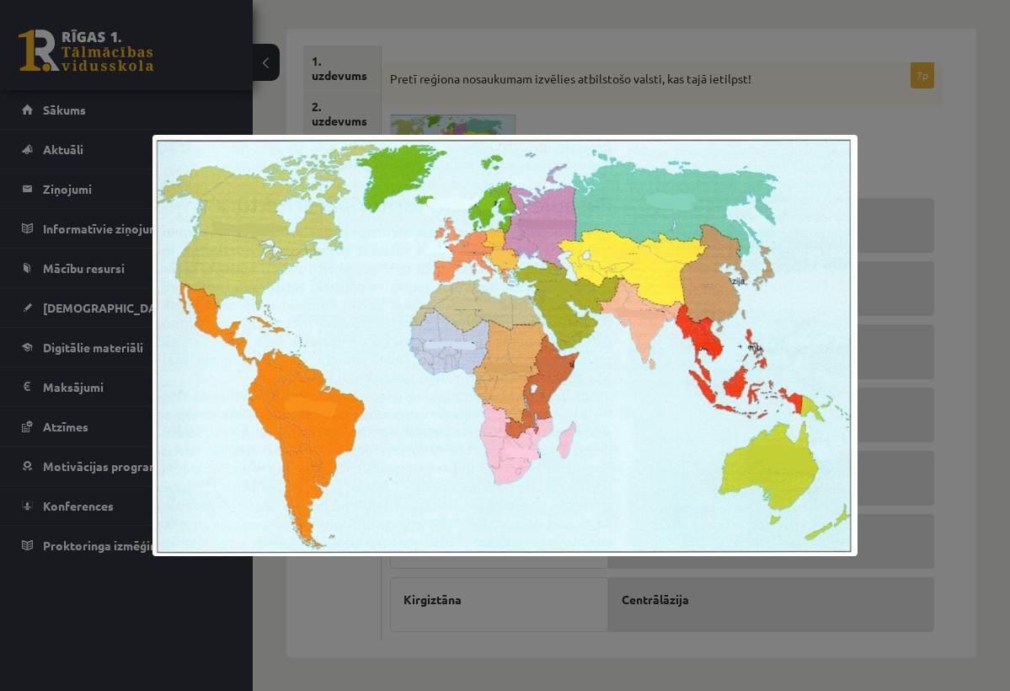
click at [958, 93] on div at bounding box center [505, 345] width 1010 height 691
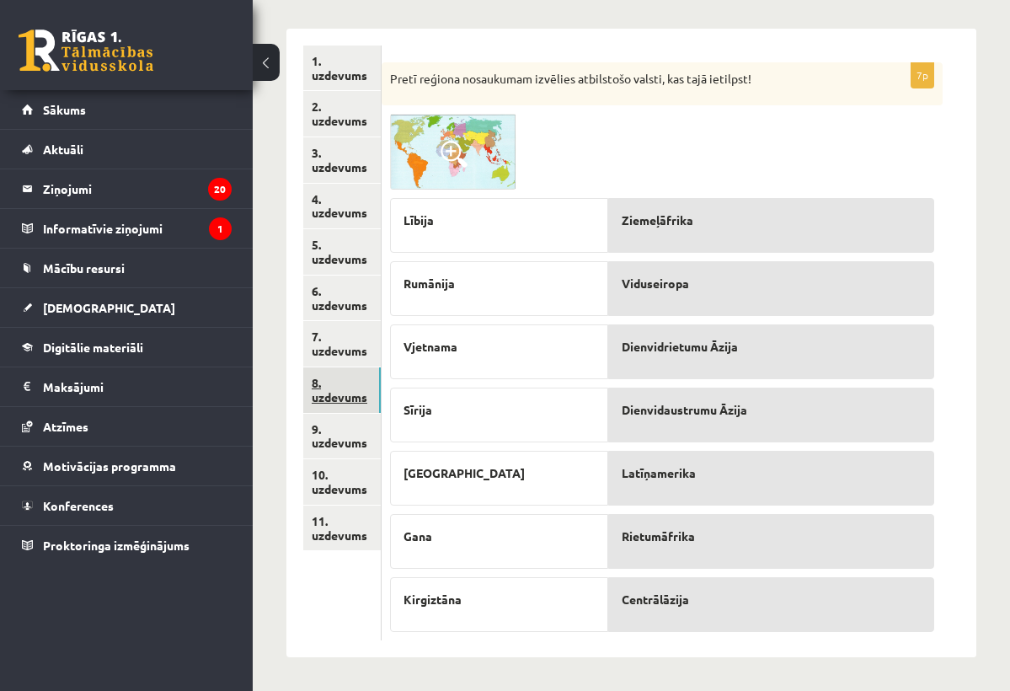
click at [339, 374] on link "8. uzdevums" at bounding box center [341, 389] width 77 height 45
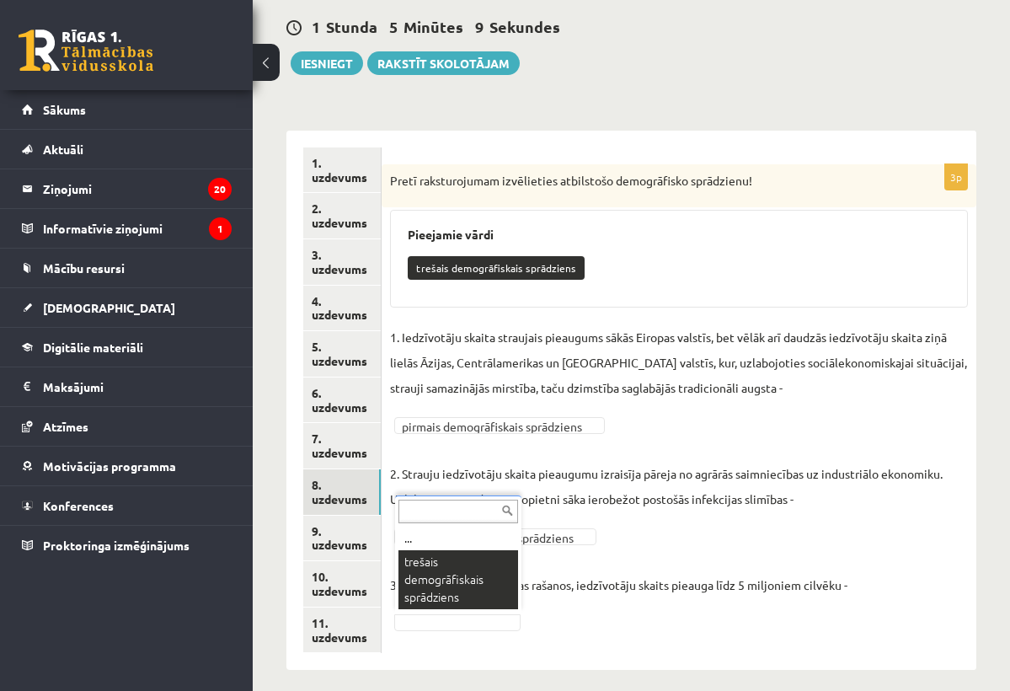
scroll to position [153, 0]
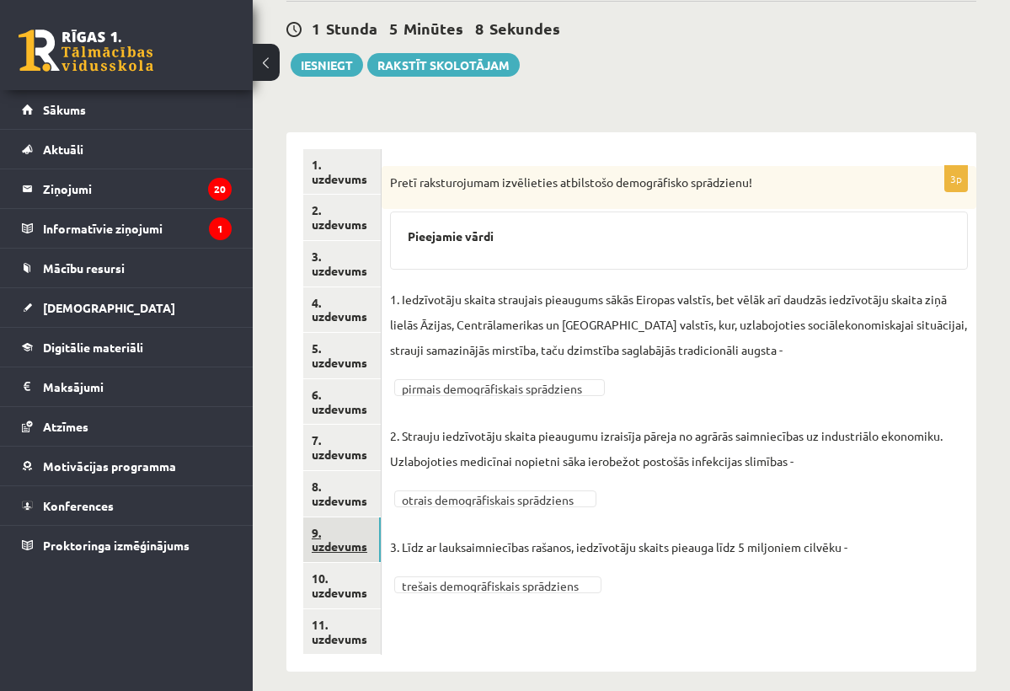
click at [361, 537] on link "9. uzdevums" at bounding box center [341, 539] width 77 height 45
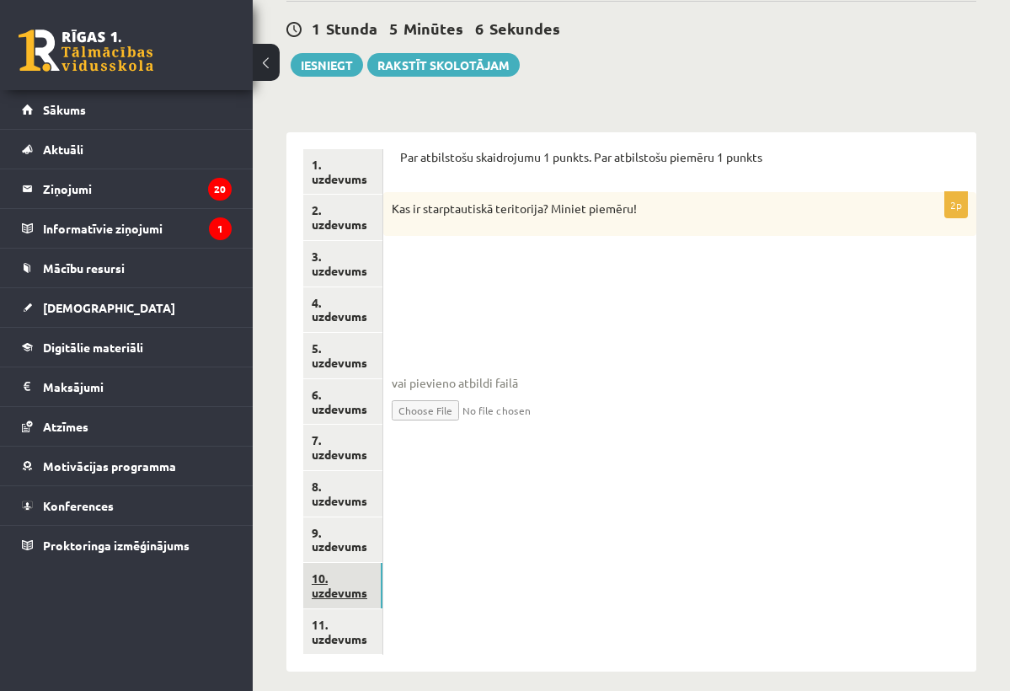
click at [367, 563] on link "10. uzdevums" at bounding box center [342, 585] width 79 height 45
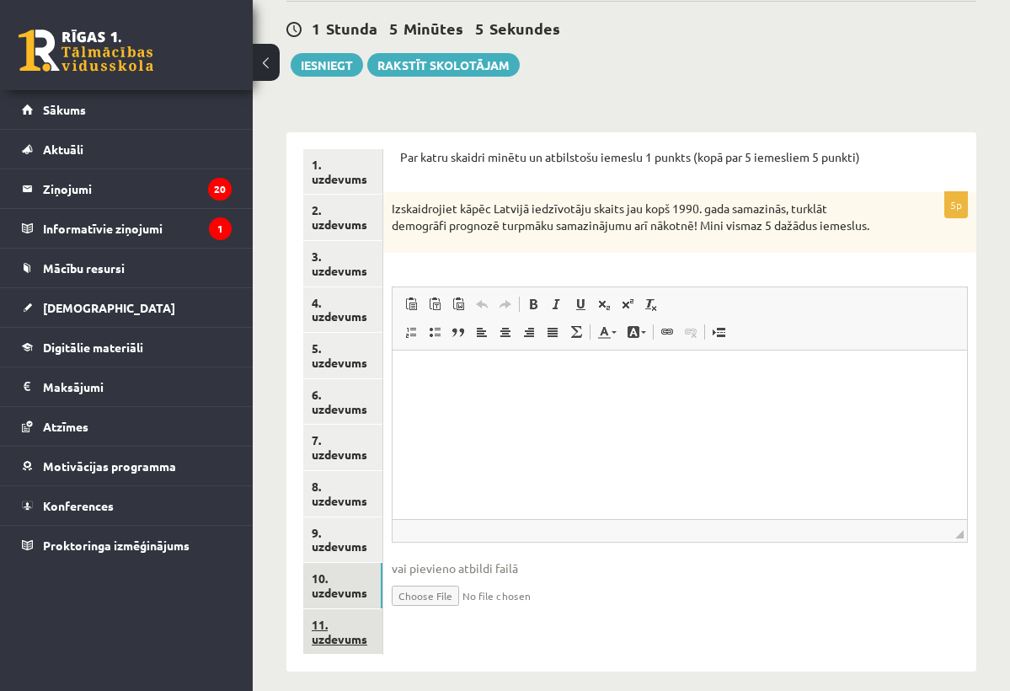
scroll to position [0, 0]
click at [333, 67] on button "Iesniegt" at bounding box center [327, 65] width 72 height 24
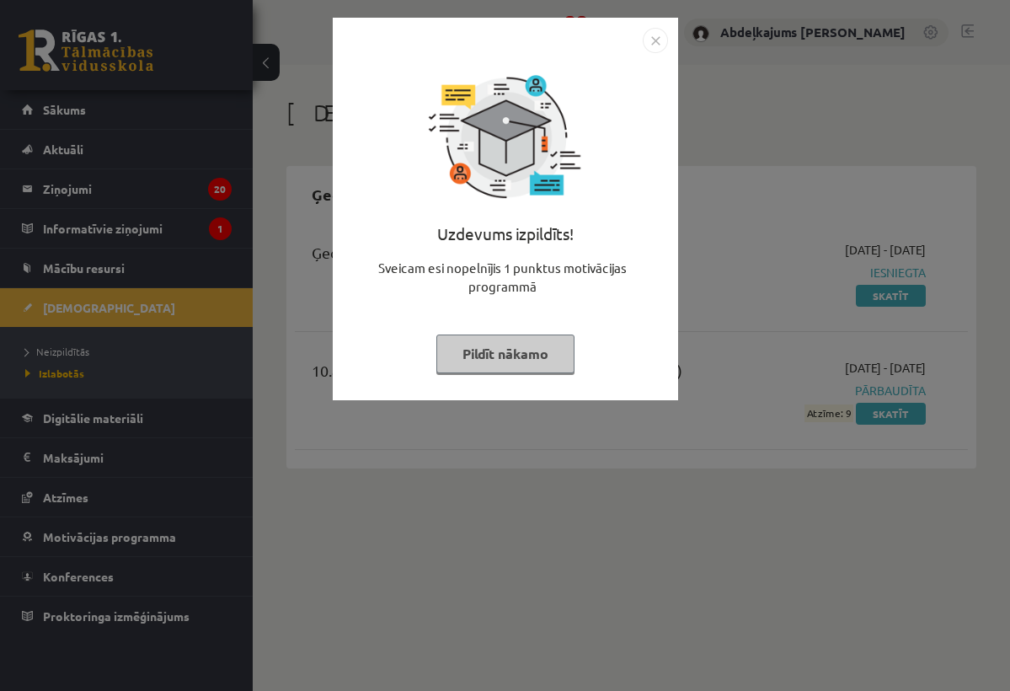
click at [656, 45] on img "Close" at bounding box center [655, 40] width 25 height 25
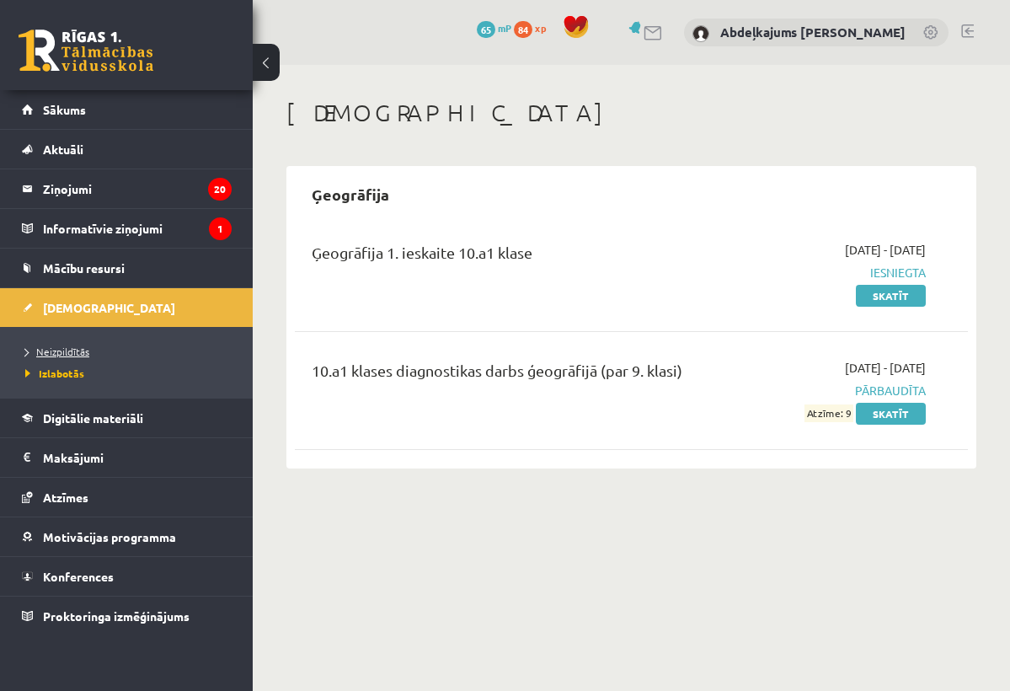
click at [87, 348] on span "Neizpildītās" at bounding box center [57, 351] width 64 height 13
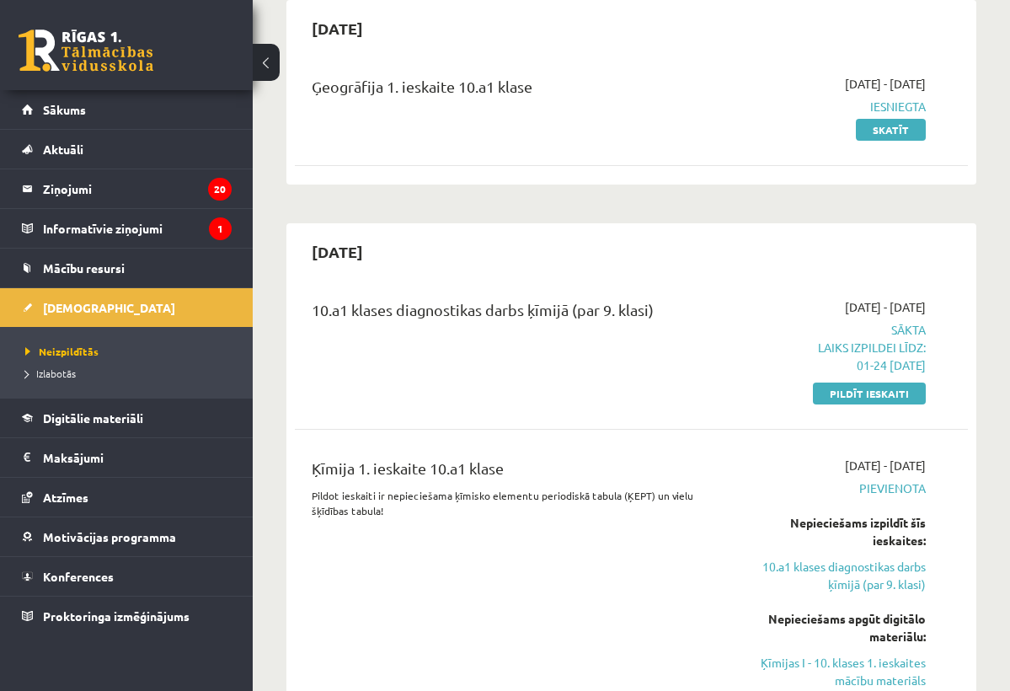
scroll to position [173, 0]
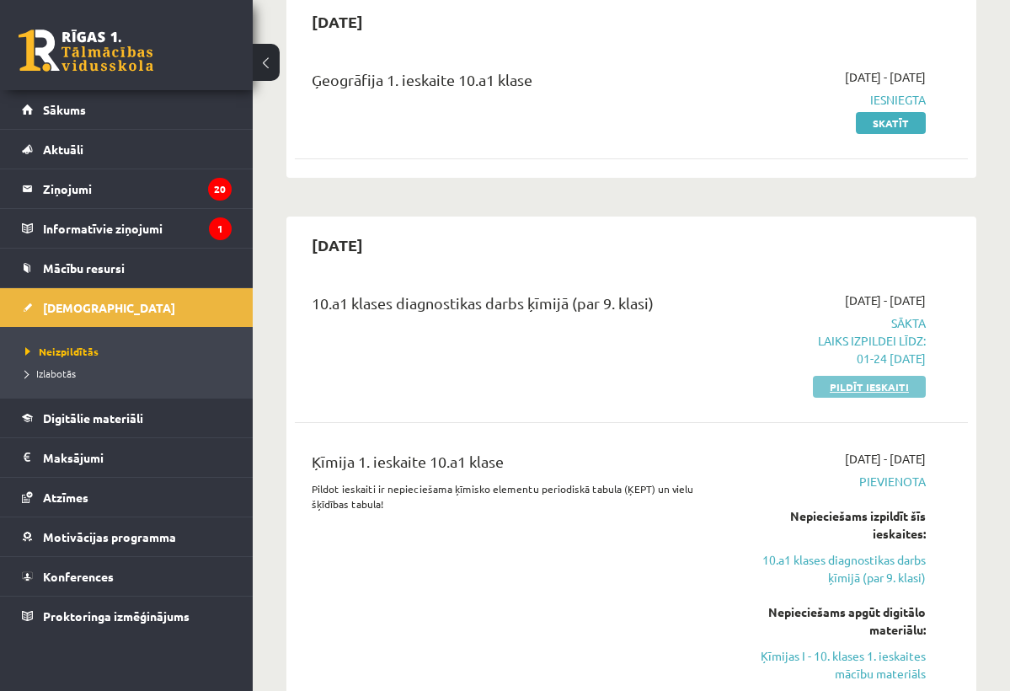
click at [847, 392] on link "Pildīt ieskaiti" at bounding box center [869, 387] width 113 height 22
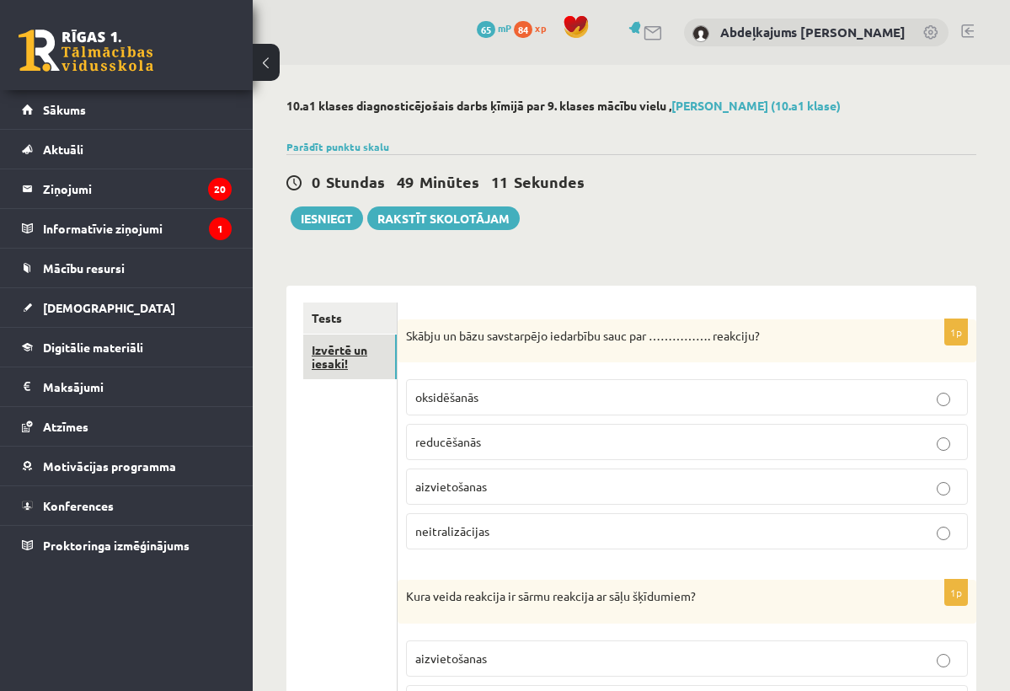
click at [377, 342] on link "Izvērtē un iesaki!" at bounding box center [349, 356] width 93 height 45
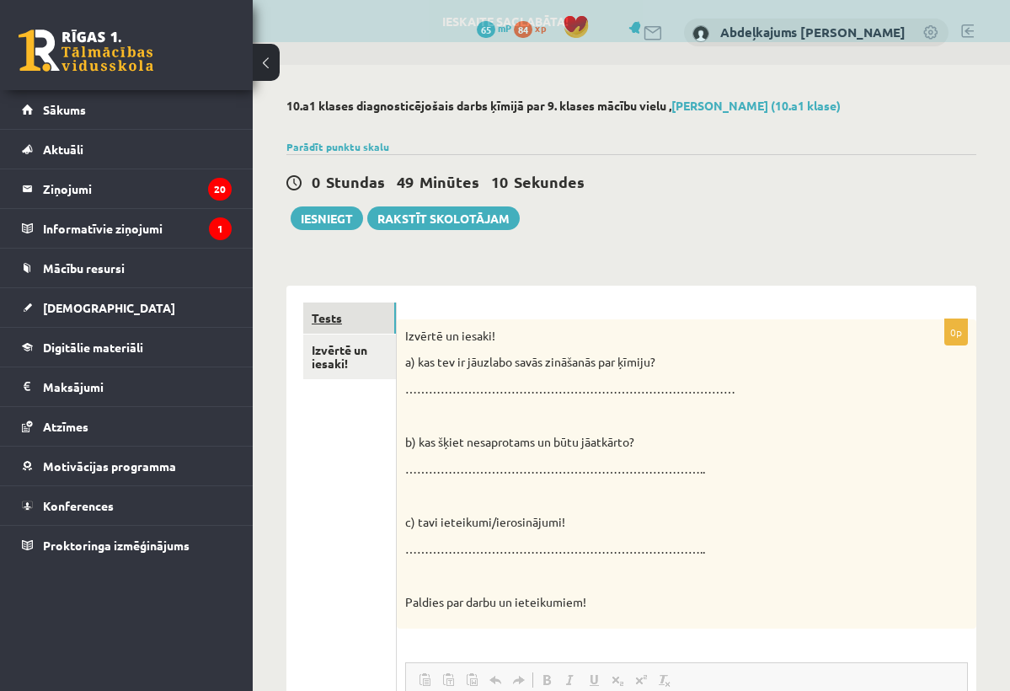
click at [368, 313] on link "Tests" at bounding box center [349, 317] width 93 height 31
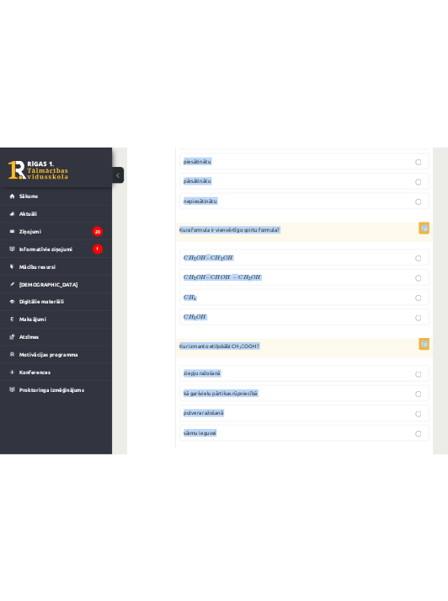
scroll to position [7769, 0]
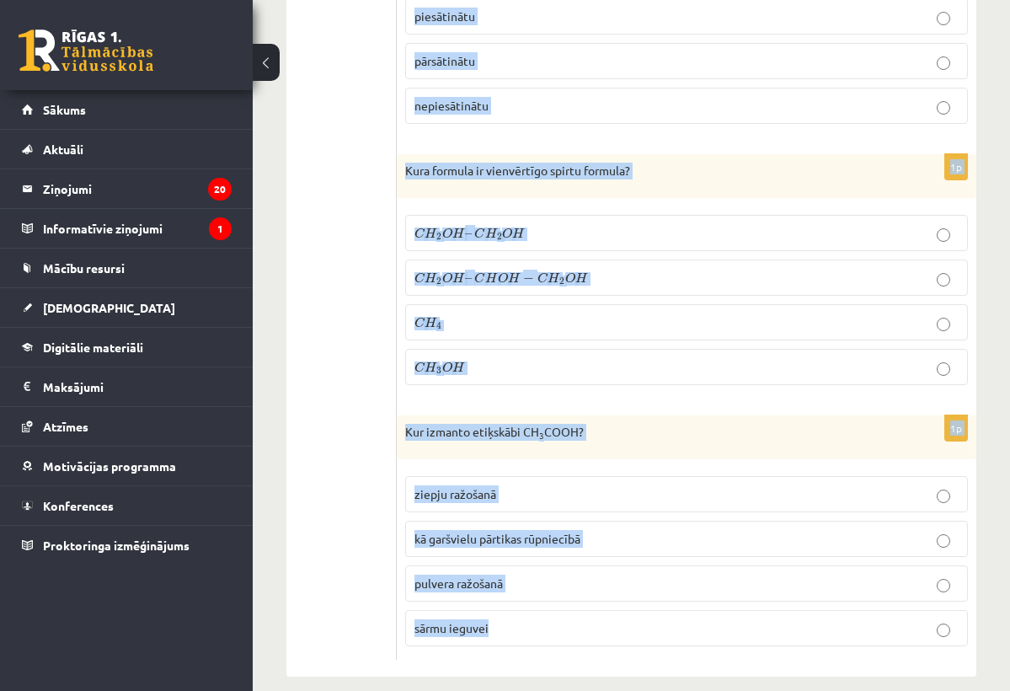
drag, startPoint x: 409, startPoint y: 264, endPoint x: 525, endPoint y: 616, distance: 370.8
copy form "Skābju un bāzu savstarpējo iedarbību sauc par ……………. reakciju? oksidēšanās redu…"
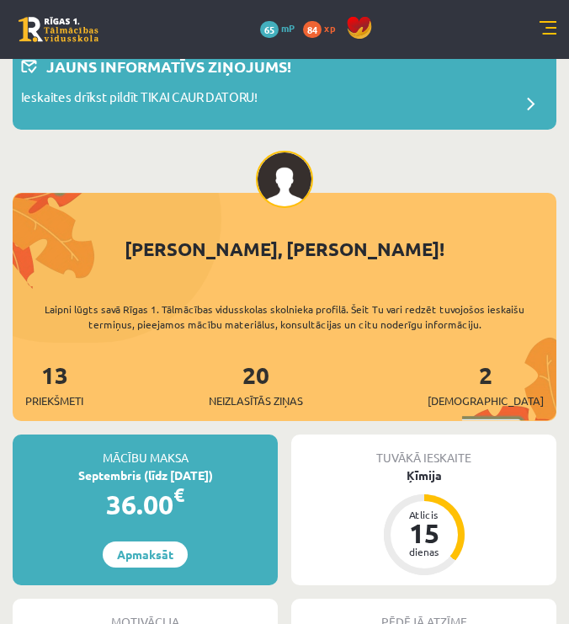
scroll to position [45, 0]
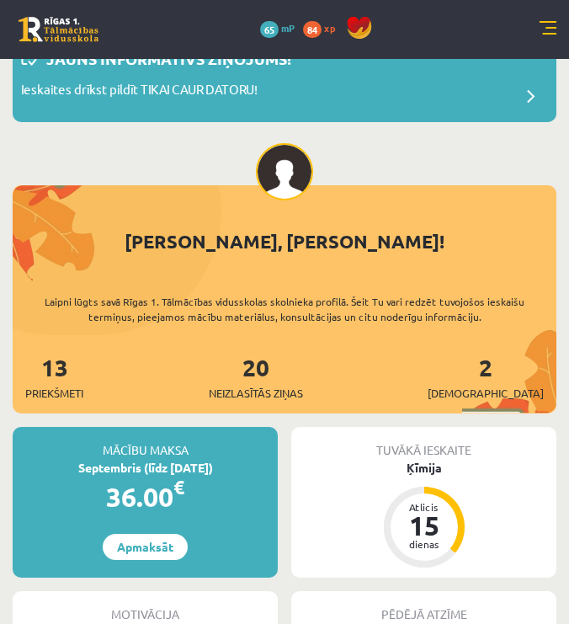
click at [547, 35] on link at bounding box center [548, 29] width 17 height 17
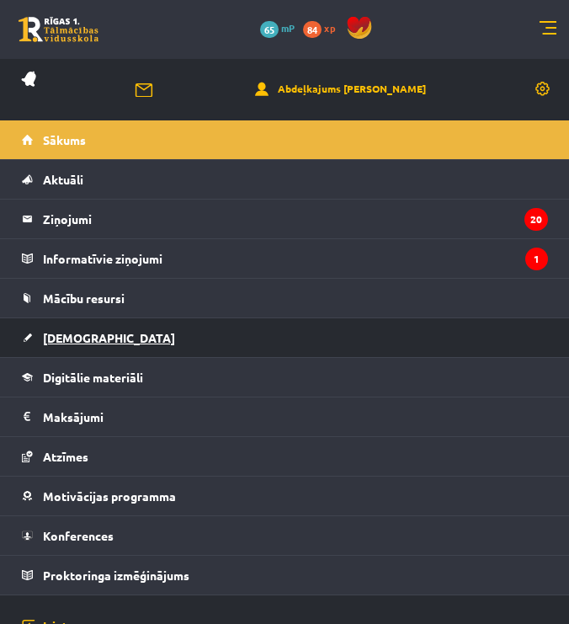
click at [158, 323] on link "[DEMOGRAPHIC_DATA]" at bounding box center [285, 337] width 526 height 39
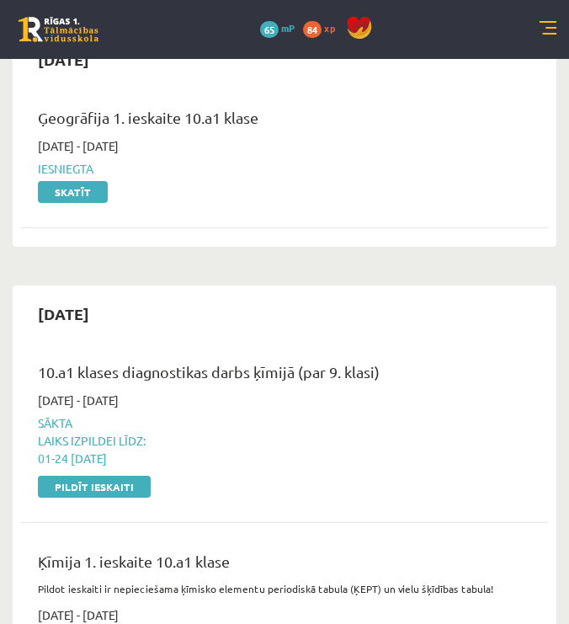
scroll to position [146, 0]
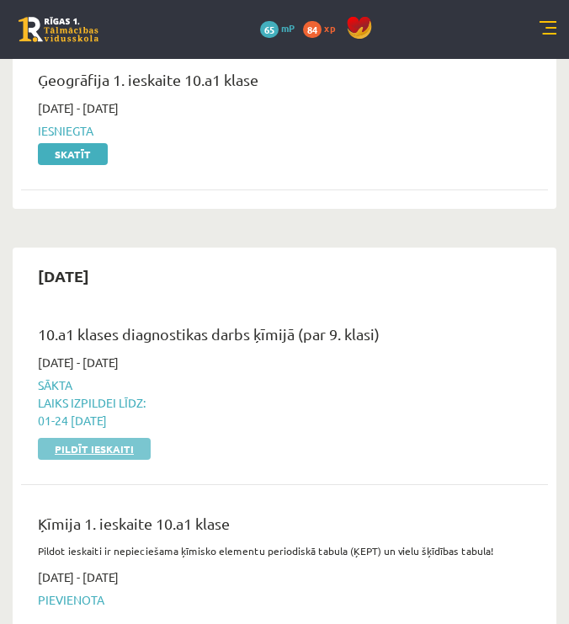
click at [123, 447] on link "Pildīt ieskaiti" at bounding box center [94, 449] width 113 height 22
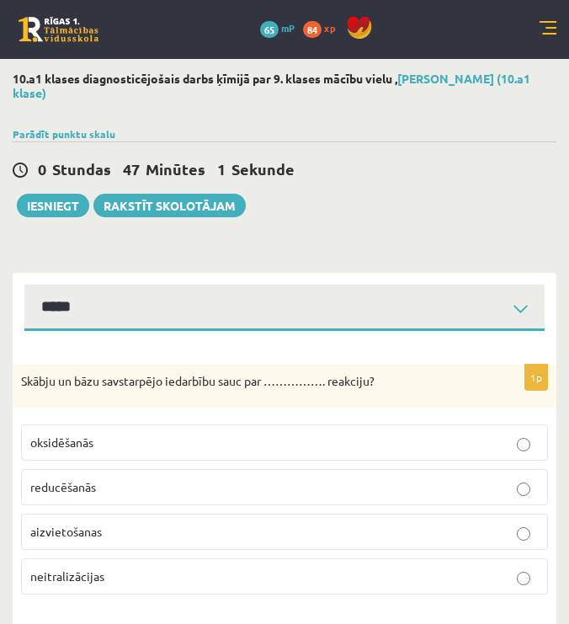
select select "**********"
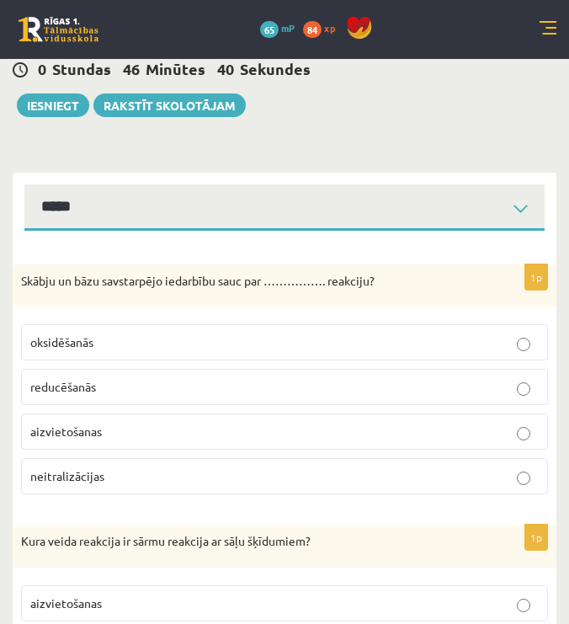
scroll to position [109, 0]
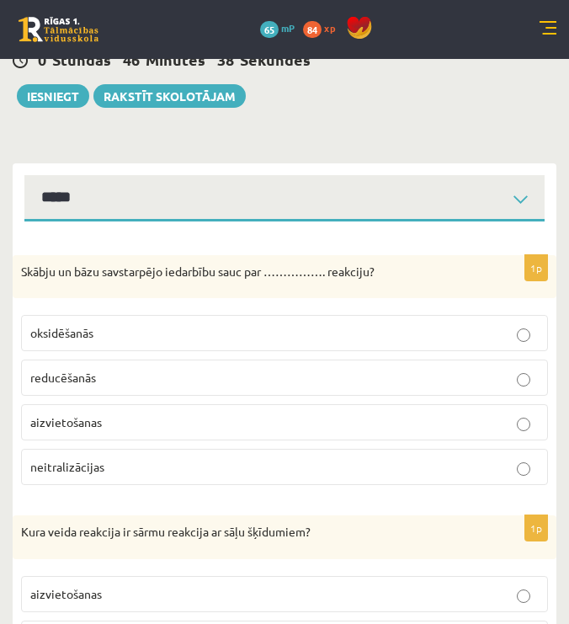
click at [139, 461] on p "neitralizācijas" at bounding box center [284, 467] width 509 height 18
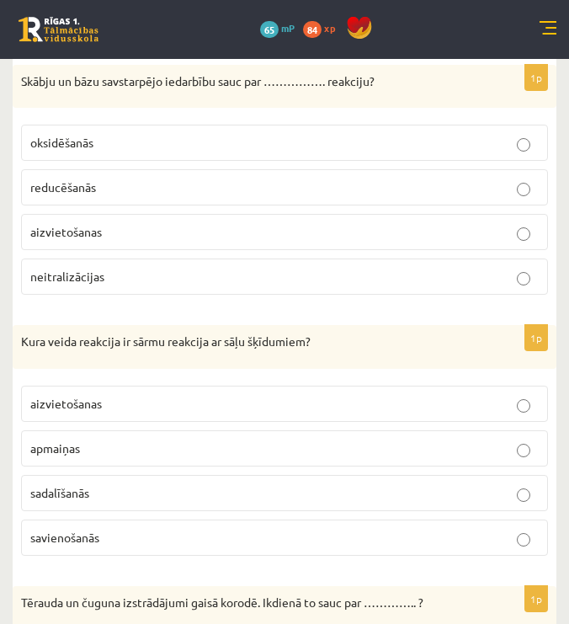
scroll to position [302, 0]
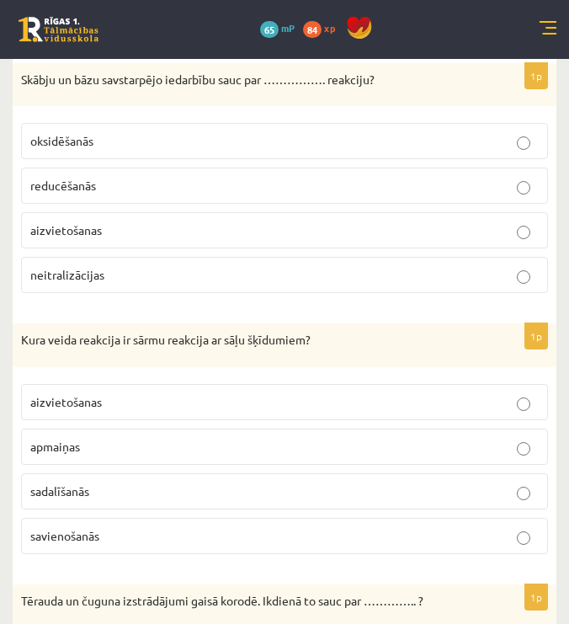
click at [146, 444] on p "apmaiņas" at bounding box center [284, 447] width 509 height 18
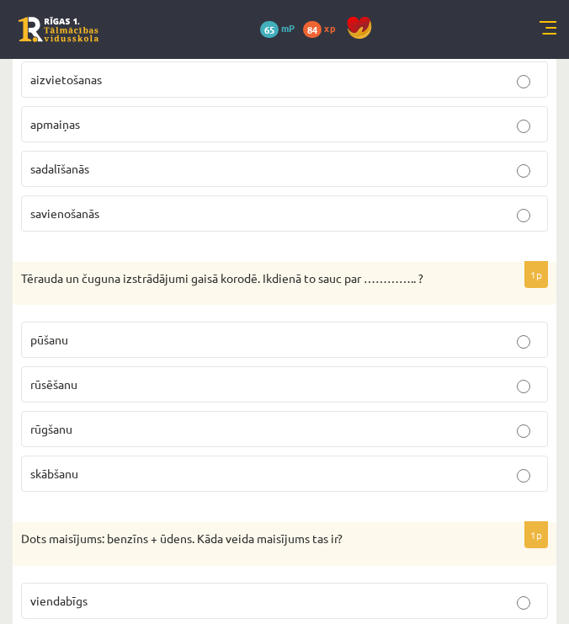
scroll to position [627, 0]
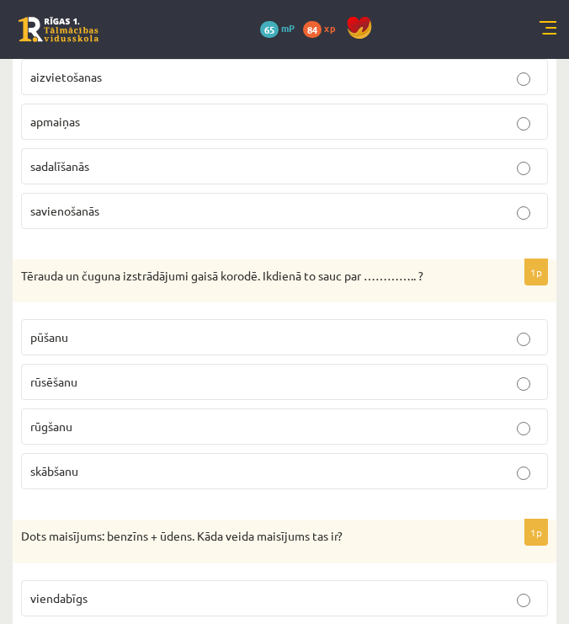
click at [159, 385] on p "rūsēšanu" at bounding box center [284, 382] width 509 height 18
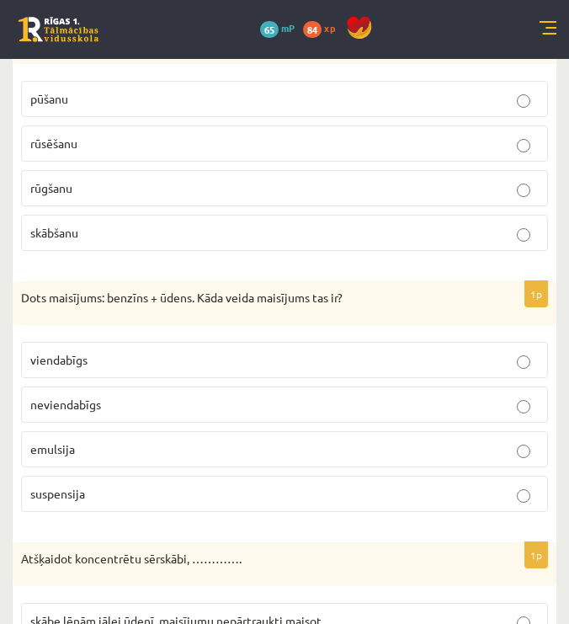
scroll to position [866, 0]
click at [154, 398] on p "neviendabīgs" at bounding box center [284, 404] width 509 height 18
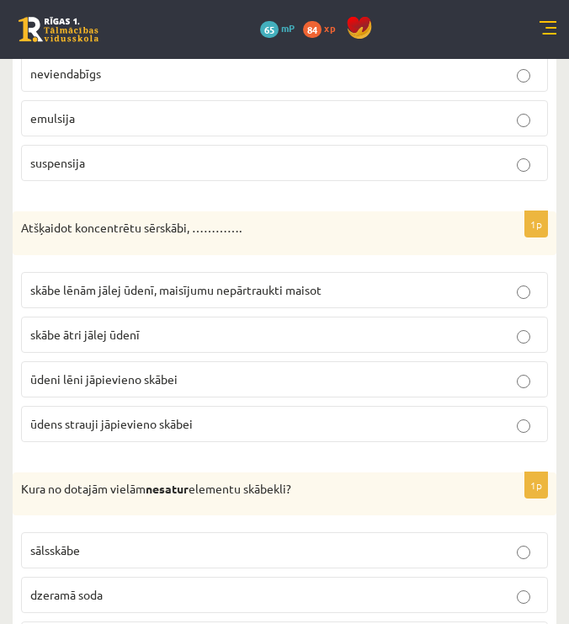
scroll to position [1195, 0]
click at [156, 294] on p "skābe lēnām jālej ūdenī, maisījumu nepārtraukti maisot" at bounding box center [284, 291] width 509 height 18
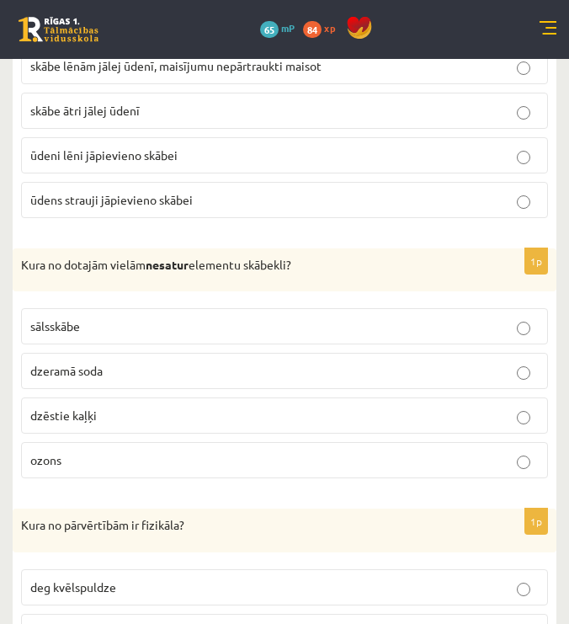
scroll to position [1419, 0]
click at [180, 335] on label "sālsskābe" at bounding box center [284, 327] width 527 height 36
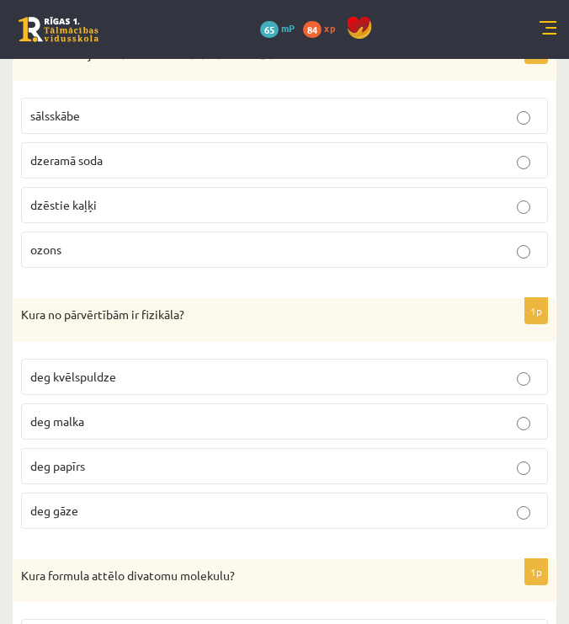
scroll to position [1635, 0]
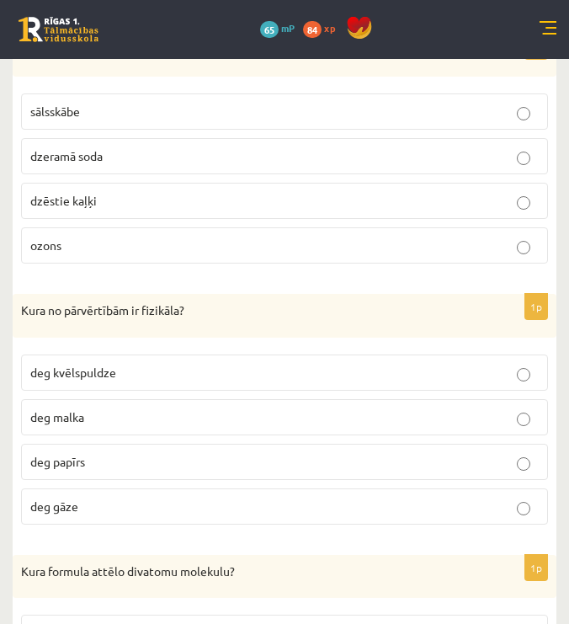
click at [178, 381] on label "deg kvēlspuldze" at bounding box center [284, 373] width 527 height 36
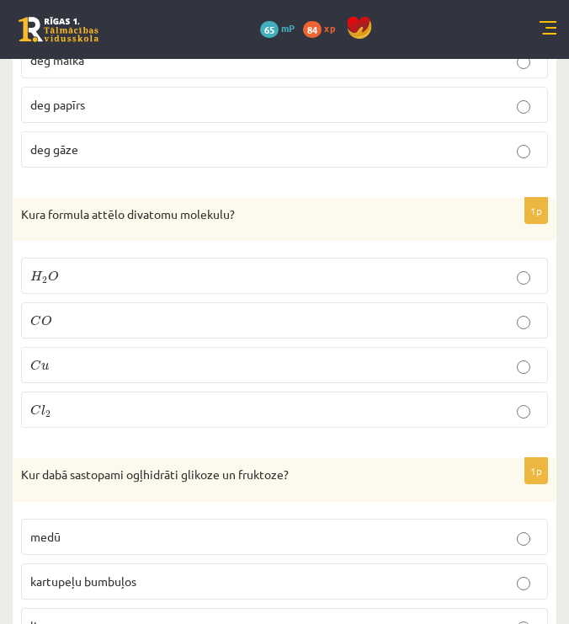
scroll to position [1995, 0]
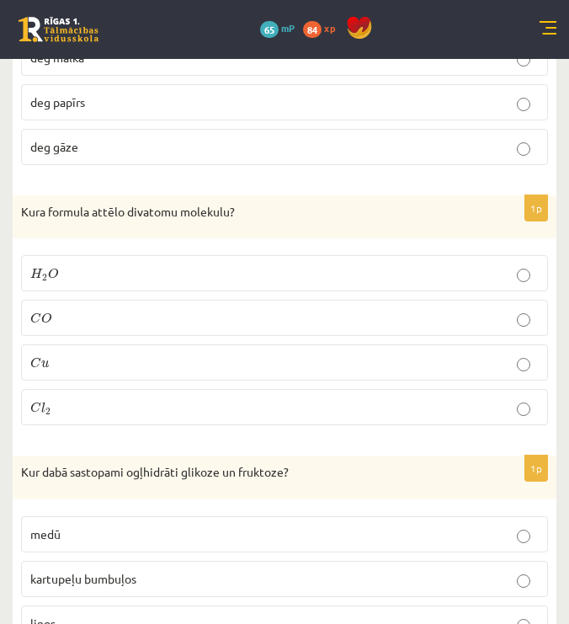
click at [118, 409] on p "C l 2 C l 2" at bounding box center [284, 407] width 509 height 18
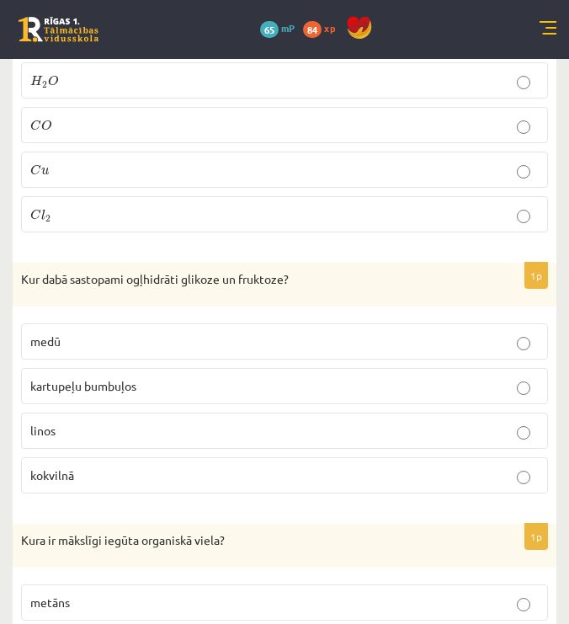
scroll to position [2191, 0]
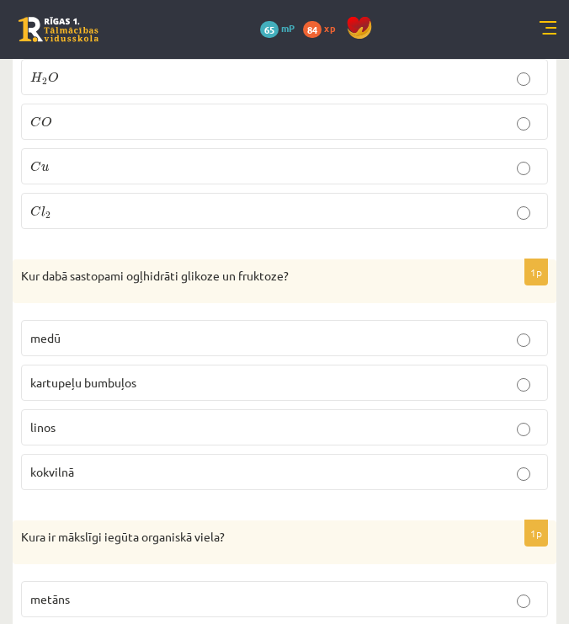
click at [139, 343] on label "medū" at bounding box center [284, 338] width 527 height 36
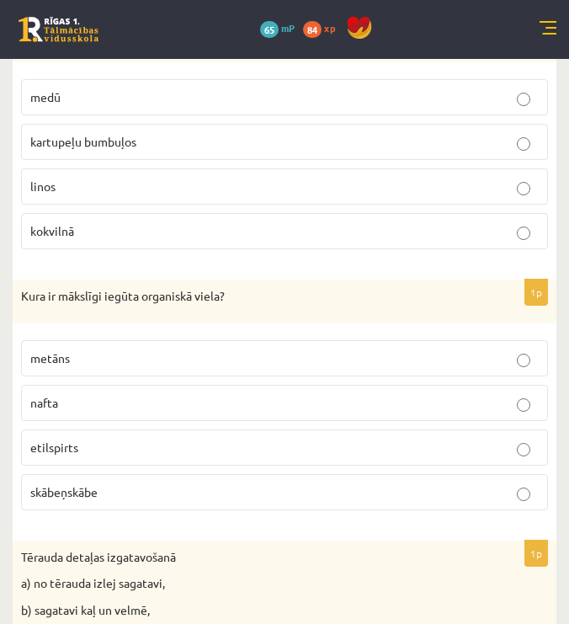
scroll to position [2461, 0]
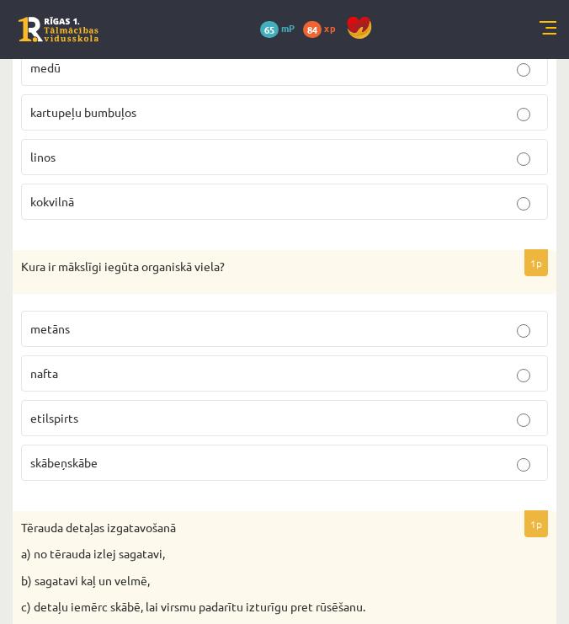
click at [142, 413] on p "etilspirts" at bounding box center [284, 418] width 509 height 18
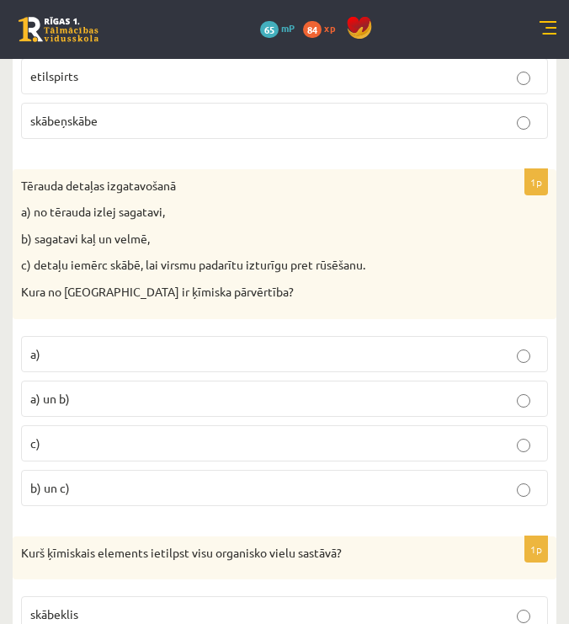
scroll to position [2802, 0]
click at [128, 426] on label "c)" at bounding box center [284, 444] width 527 height 36
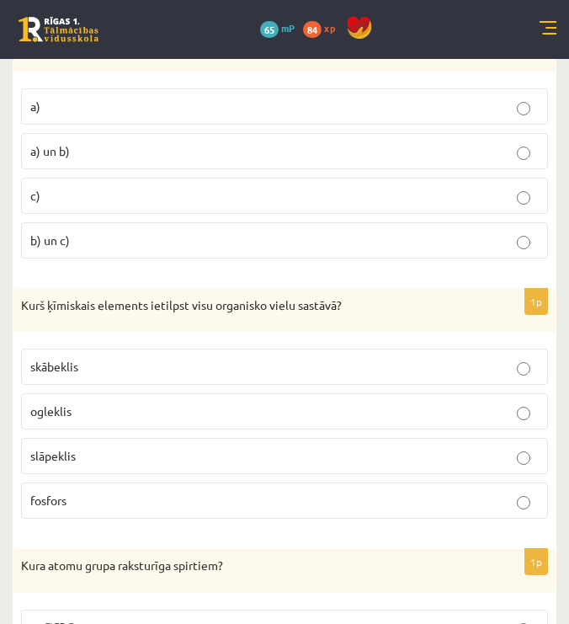
scroll to position [3052, 0]
click at [134, 412] on label "ogleklis" at bounding box center [284, 411] width 527 height 36
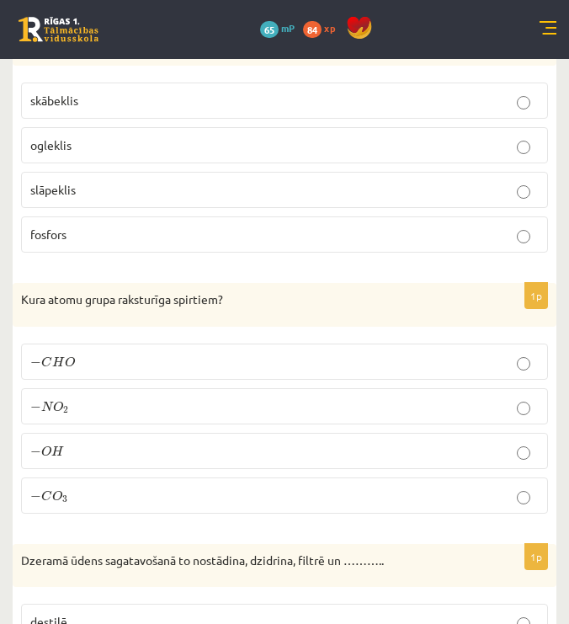
scroll to position [3325, 0]
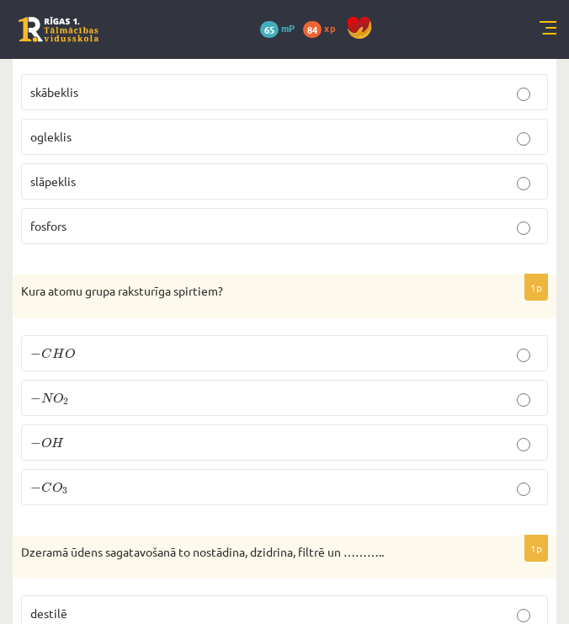
click at [165, 434] on p "− O H − O H" at bounding box center [284, 443] width 509 height 18
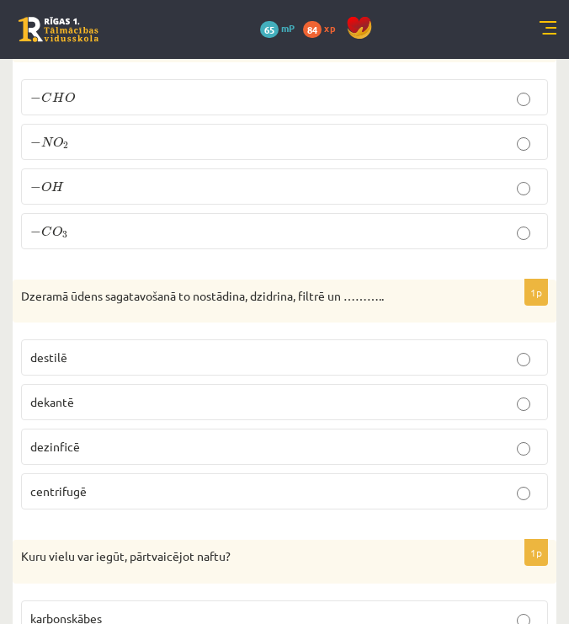
scroll to position [3606, 0]
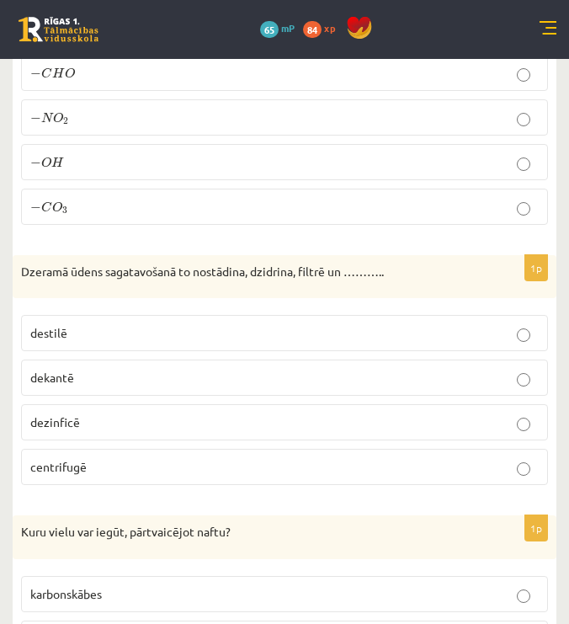
click at [146, 421] on p "dezinficē" at bounding box center [284, 423] width 509 height 18
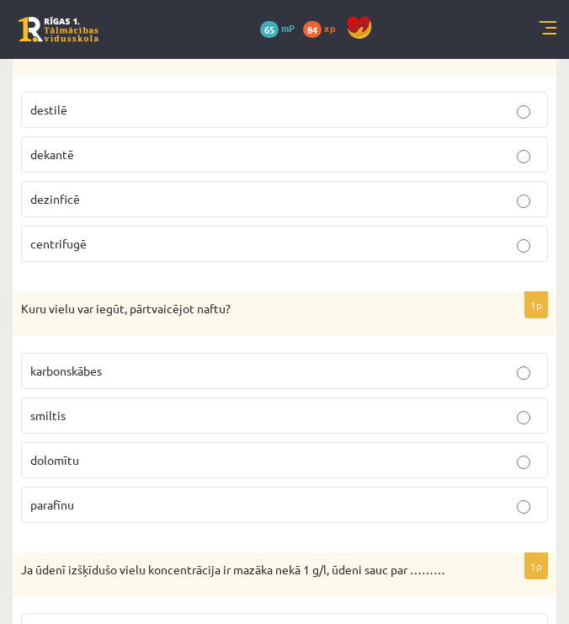
scroll to position [3830, 0]
click at [93, 495] on p "parafīnu" at bounding box center [284, 504] width 509 height 18
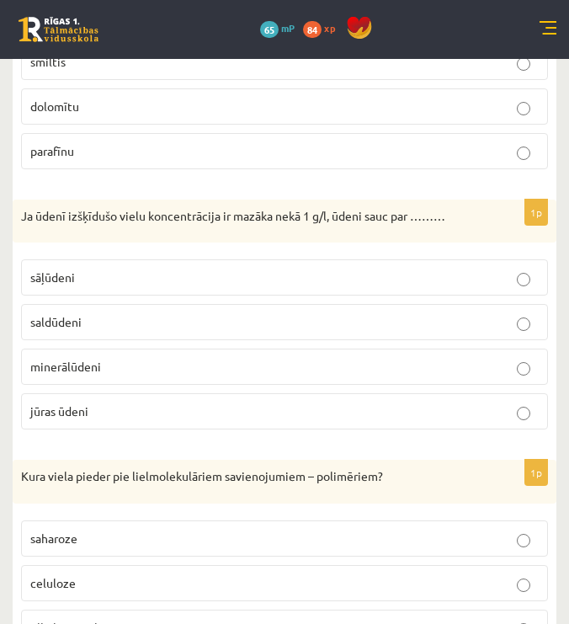
scroll to position [4185, 0]
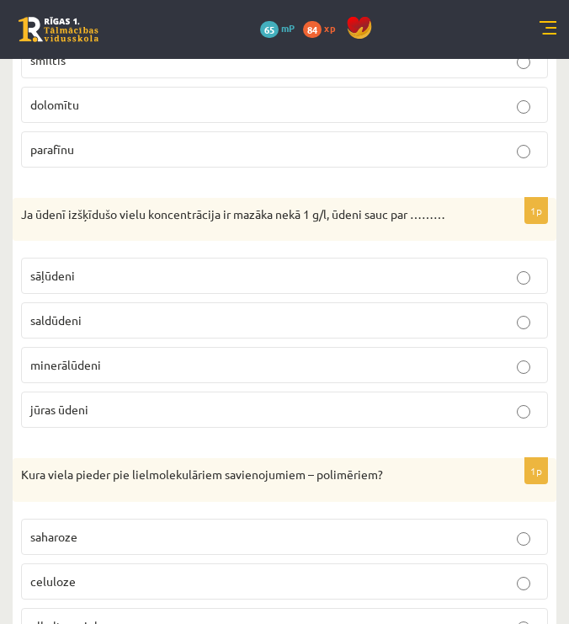
click at [122, 312] on p "saldūdeni" at bounding box center [284, 321] width 509 height 18
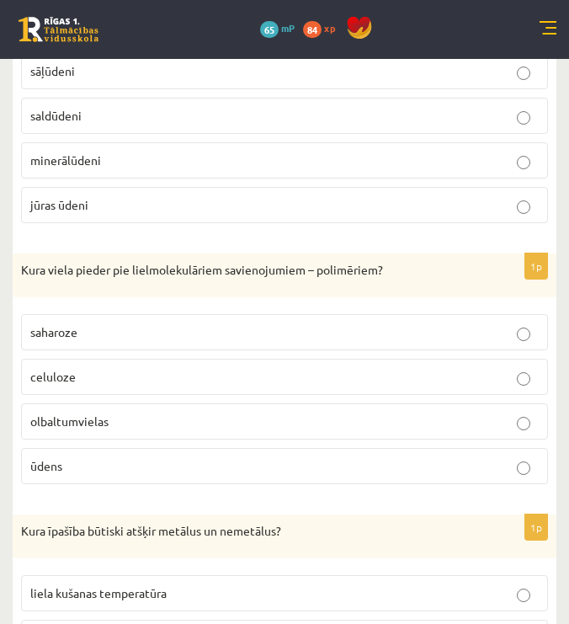
scroll to position [4394, 0]
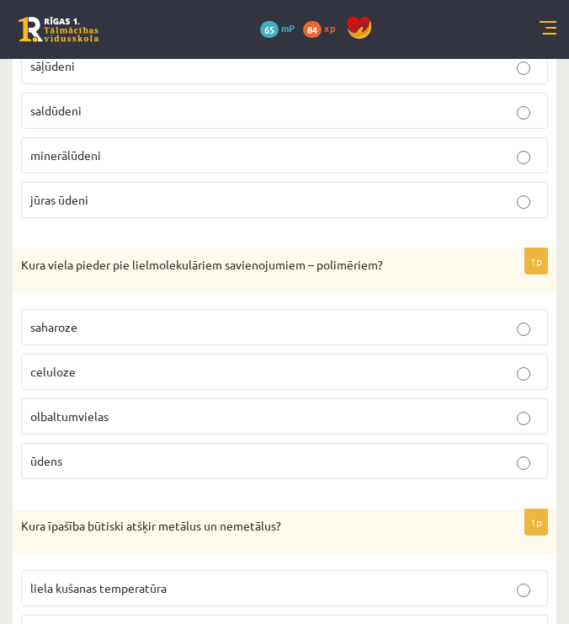
click at [110, 414] on p "olbaltumvielas" at bounding box center [284, 417] width 509 height 18
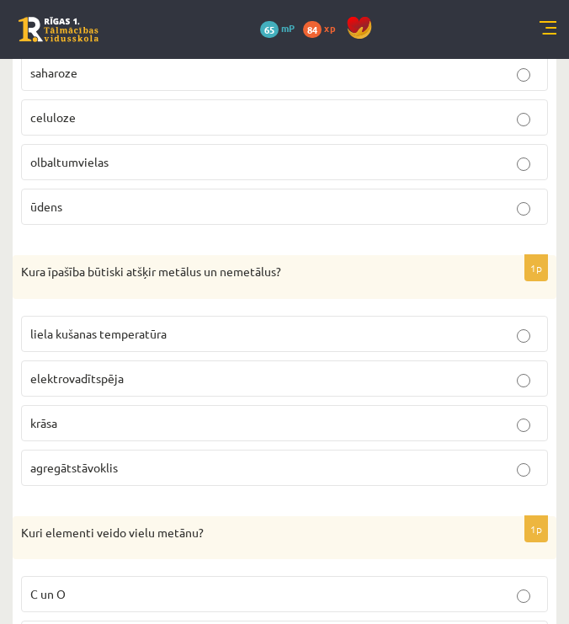
scroll to position [4680, 0]
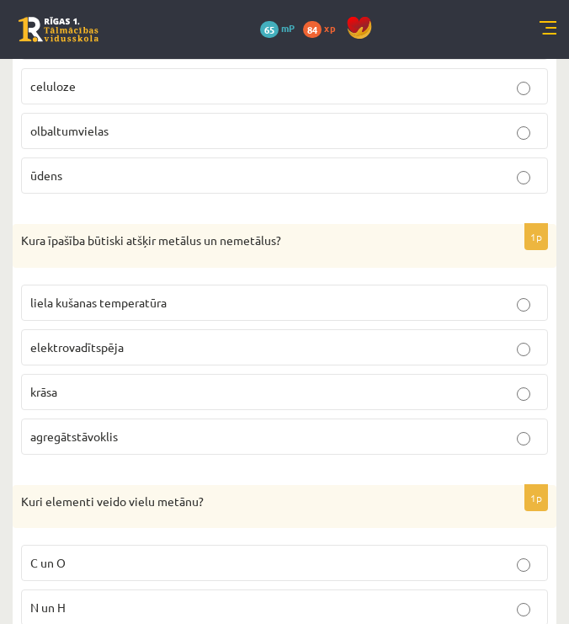
click at [132, 329] on label "elektrovadītspēja" at bounding box center [284, 347] width 527 height 36
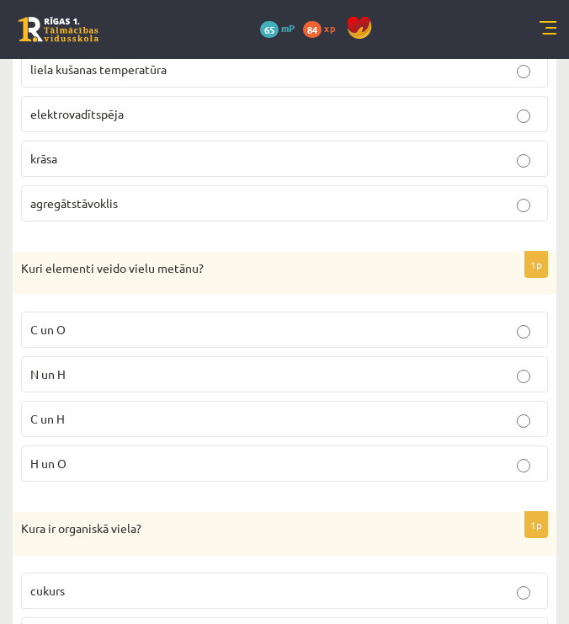
scroll to position [4976, 0]
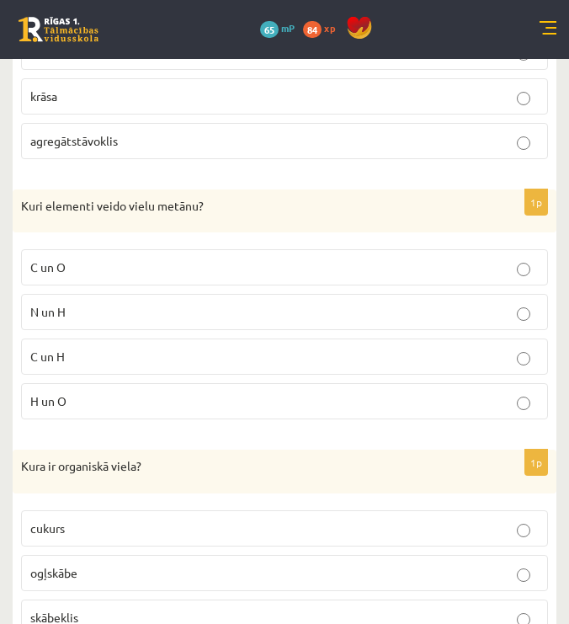
click at [154, 348] on p "C un H" at bounding box center [284, 357] width 509 height 18
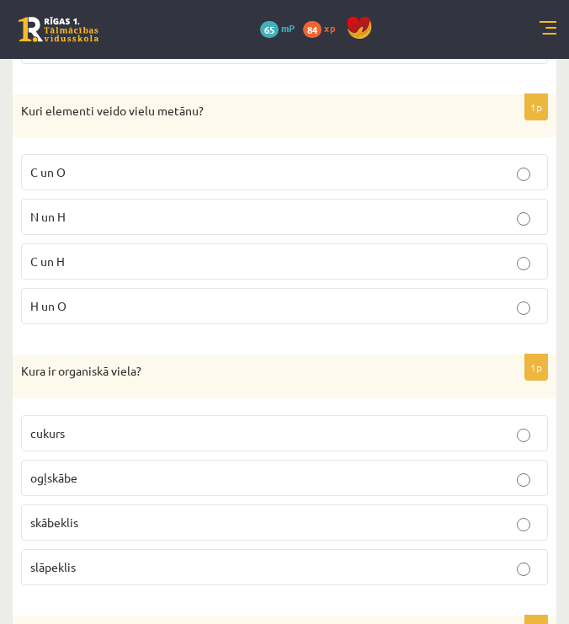
scroll to position [5162, 0]
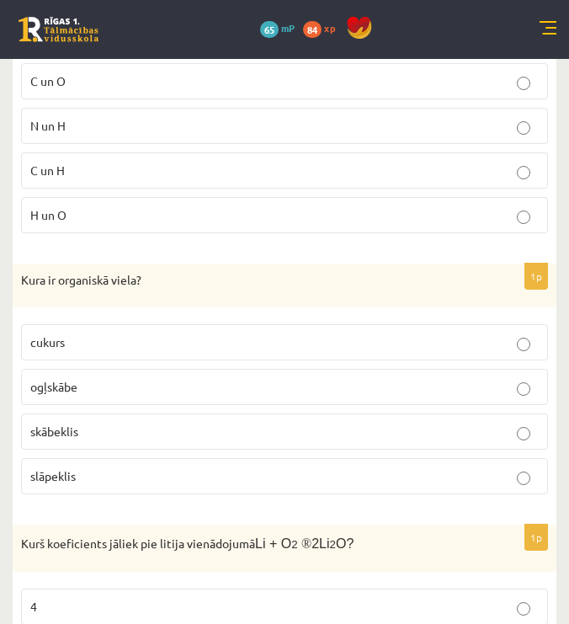
click at [152, 334] on p "cukurs" at bounding box center [284, 343] width 509 height 18
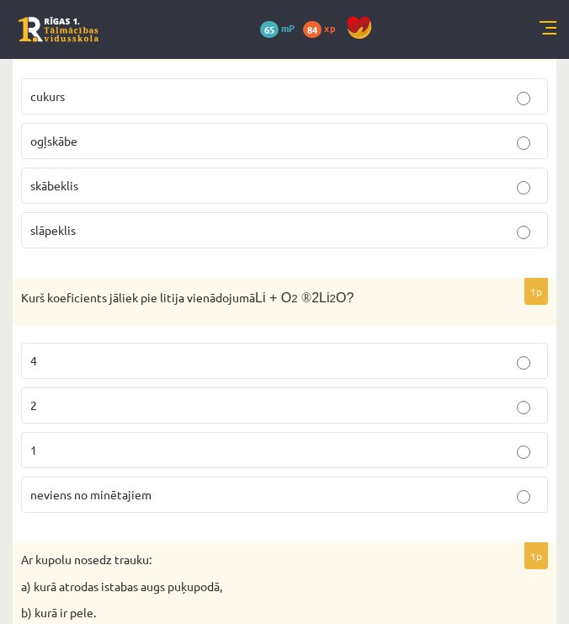
scroll to position [5411, 0]
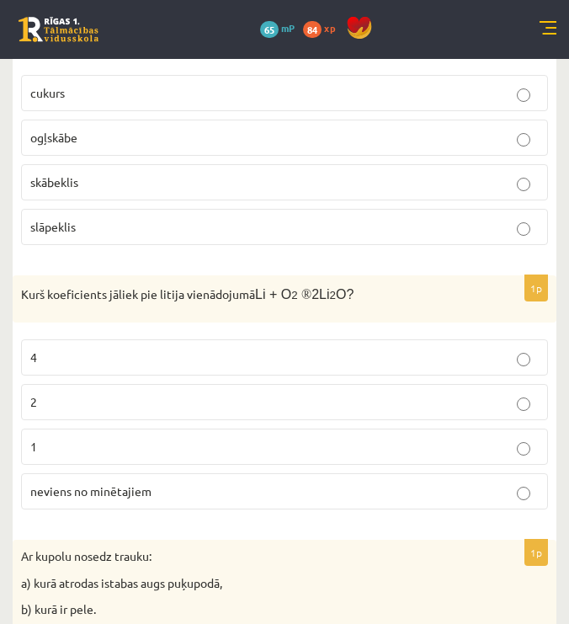
click at [161, 349] on p "4" at bounding box center [284, 358] width 509 height 18
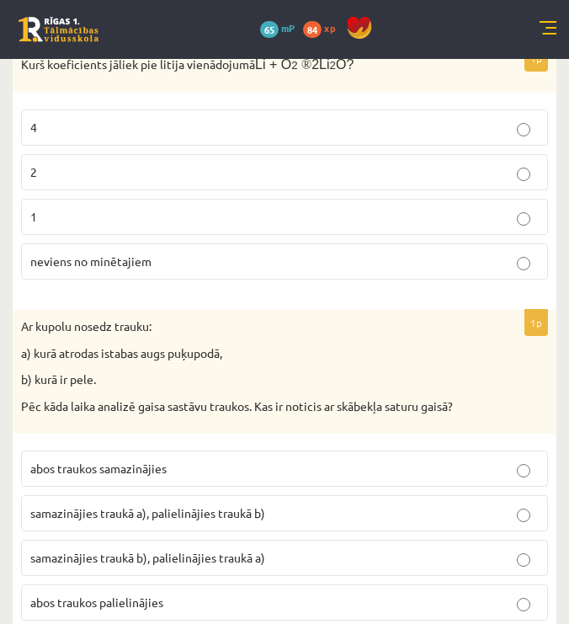
scroll to position [5655, 0]
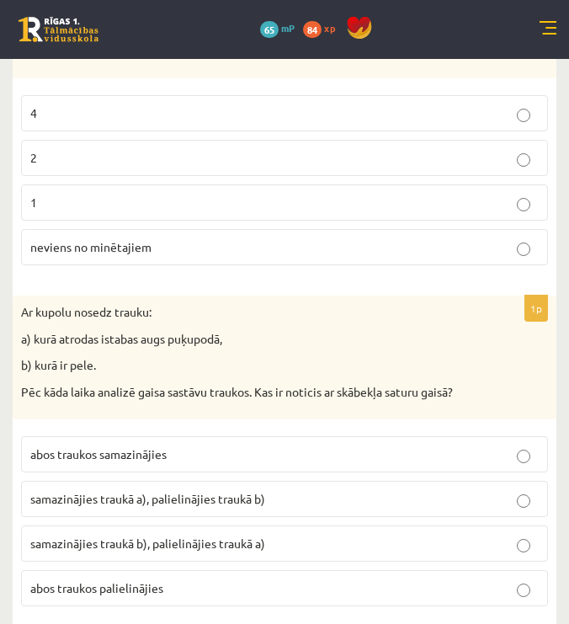
click at [136, 446] on span "abos traukos samazinājies" at bounding box center [98, 453] width 136 height 15
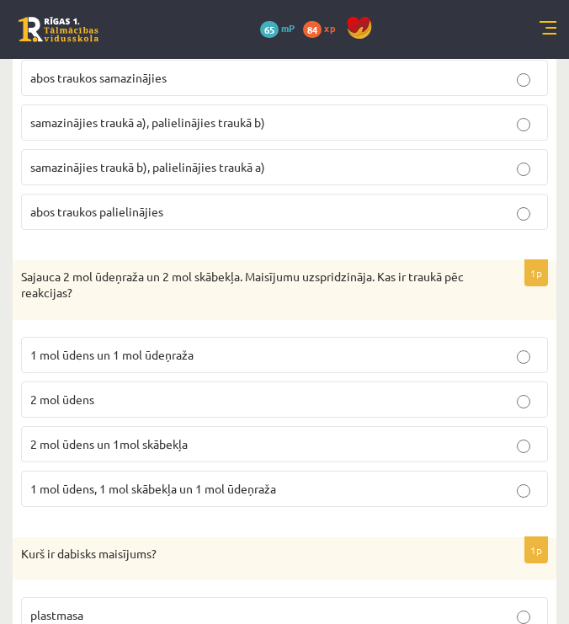
scroll to position [6038, 0]
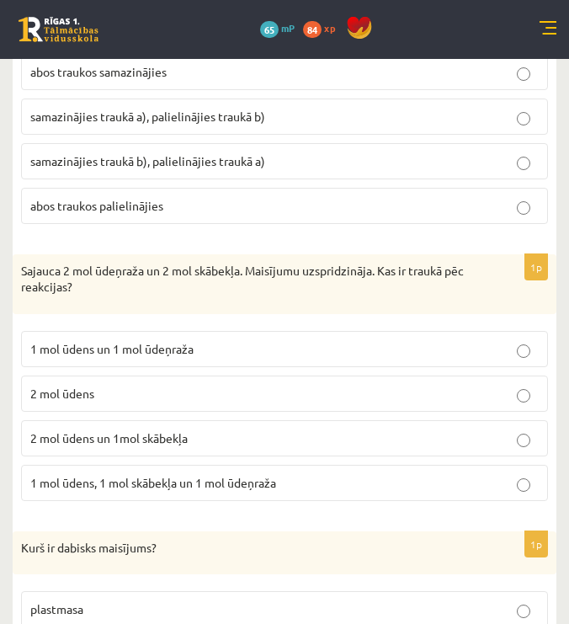
click at [200, 430] on p "2 mol ūdens un 1mol skābekļa" at bounding box center [284, 439] width 509 height 18
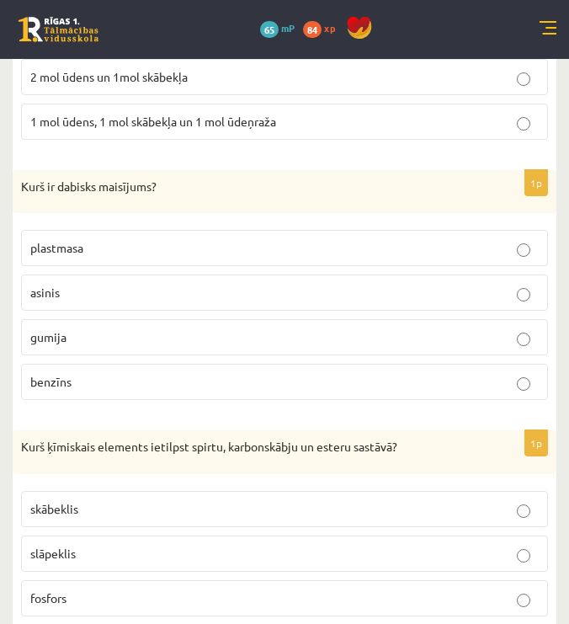
scroll to position [6400, 0]
click at [137, 283] on p "asinis" at bounding box center [284, 292] width 509 height 18
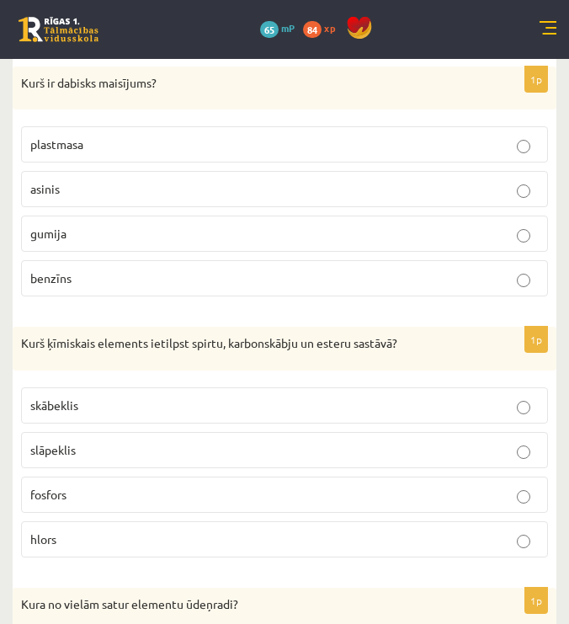
scroll to position [6543, 0]
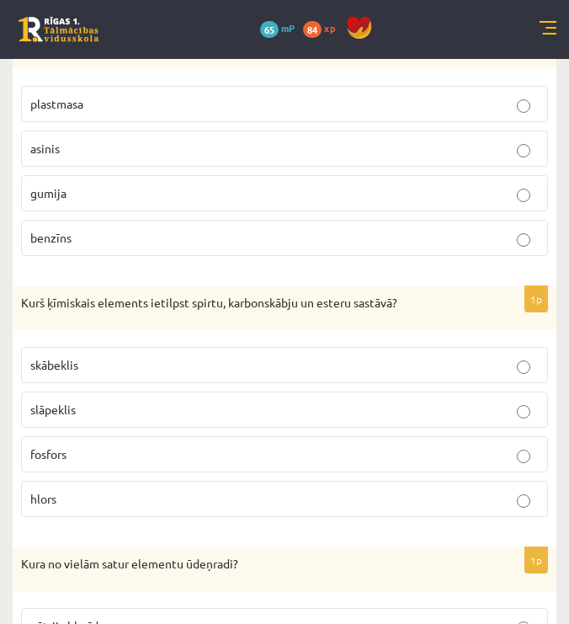
click at [98, 362] on label "skābeklis" at bounding box center [284, 365] width 527 height 36
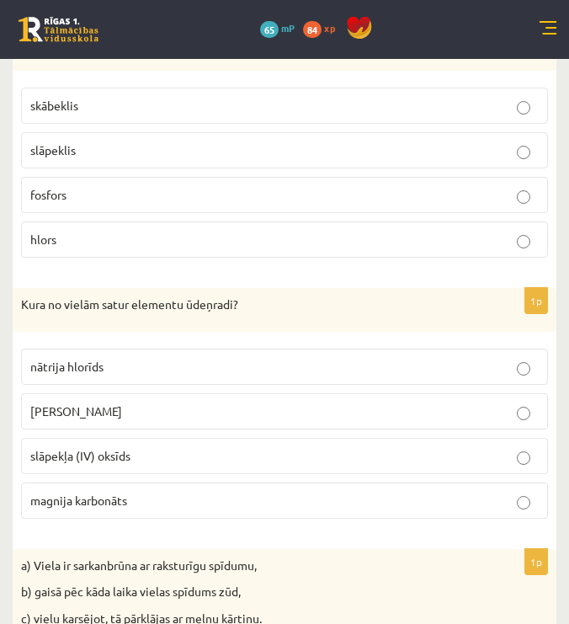
scroll to position [6803, 0]
click at [135, 402] on p "[PERSON_NAME]" at bounding box center [284, 411] width 509 height 18
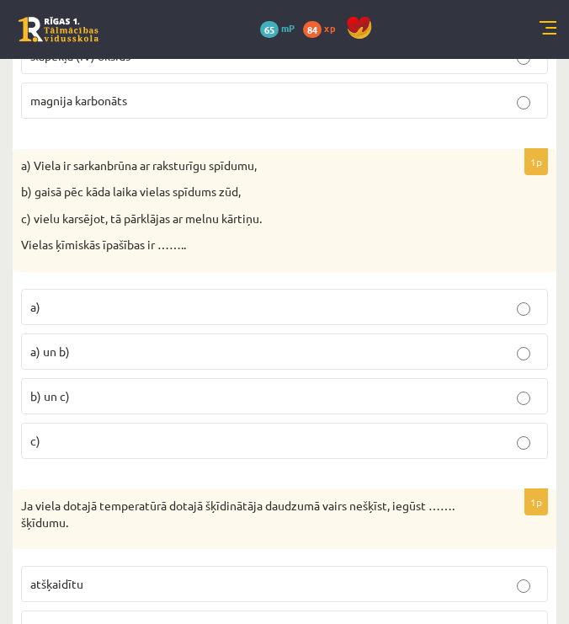
scroll to position [7203, 0]
click at [131, 387] on p "b) un c)" at bounding box center [284, 396] width 509 height 18
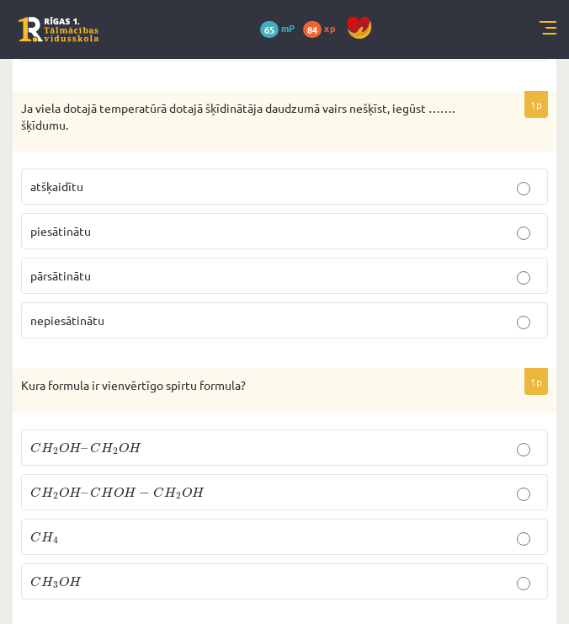
scroll to position [7596, 0]
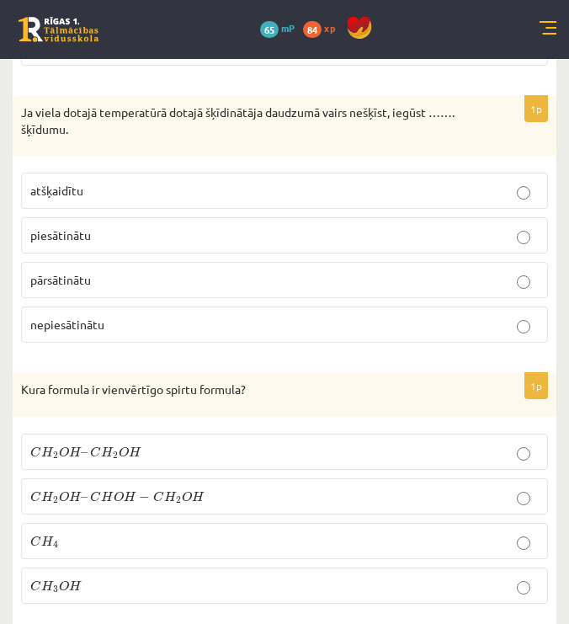
click at [113, 227] on p "piesātinātu" at bounding box center [284, 236] width 509 height 18
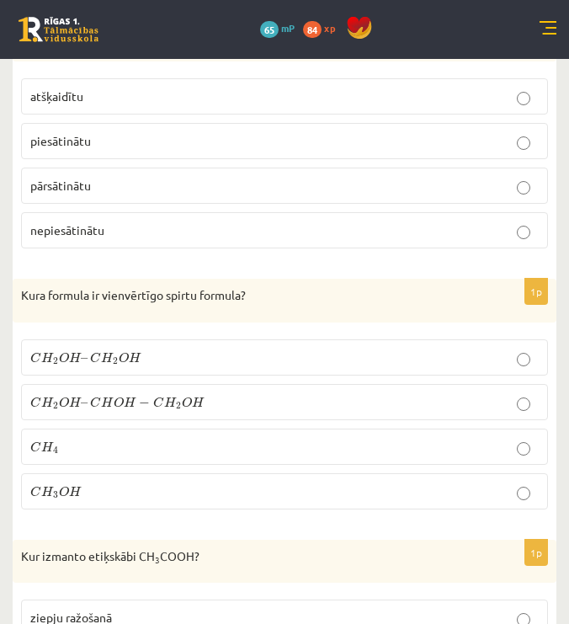
scroll to position [7696, 0]
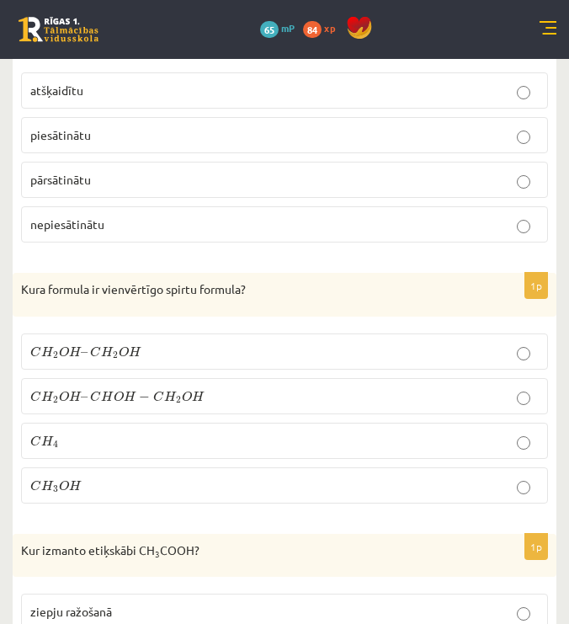
click at [99, 467] on label "C H 3 O H C H 3 O H" at bounding box center [284, 485] width 527 height 36
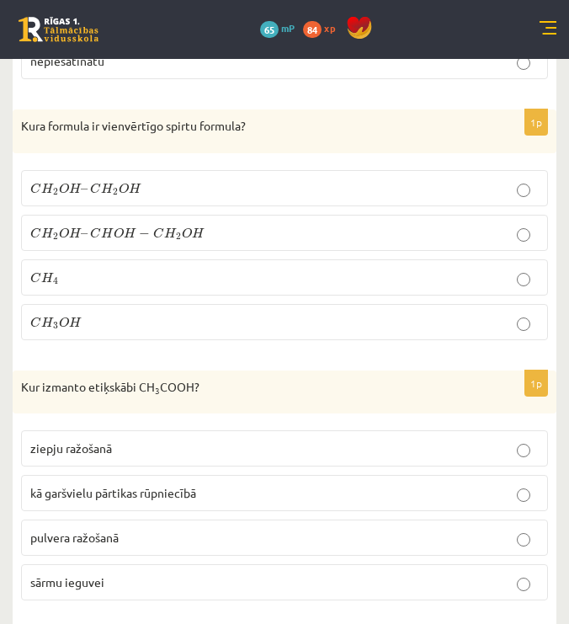
scroll to position [7859, 0]
click at [129, 486] on label "kā garšvielu pārtikas rūpniecībā" at bounding box center [284, 494] width 527 height 36
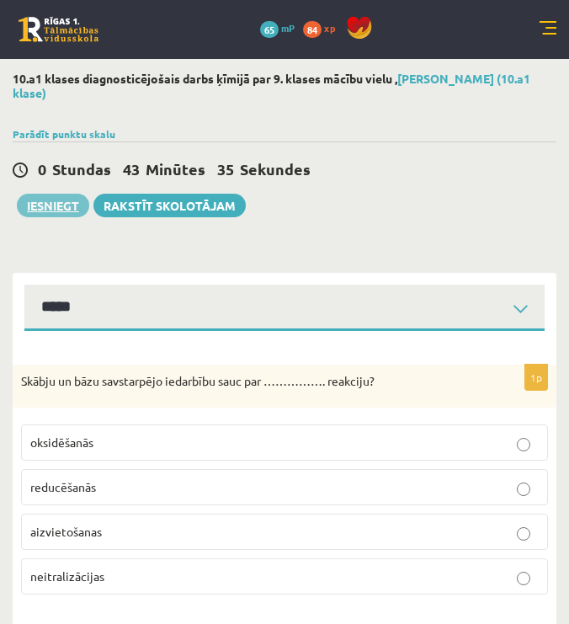
scroll to position [0, 0]
click at [48, 206] on button "Iesniegt" at bounding box center [53, 206] width 72 height 24
